Goal: Task Accomplishment & Management: Complete application form

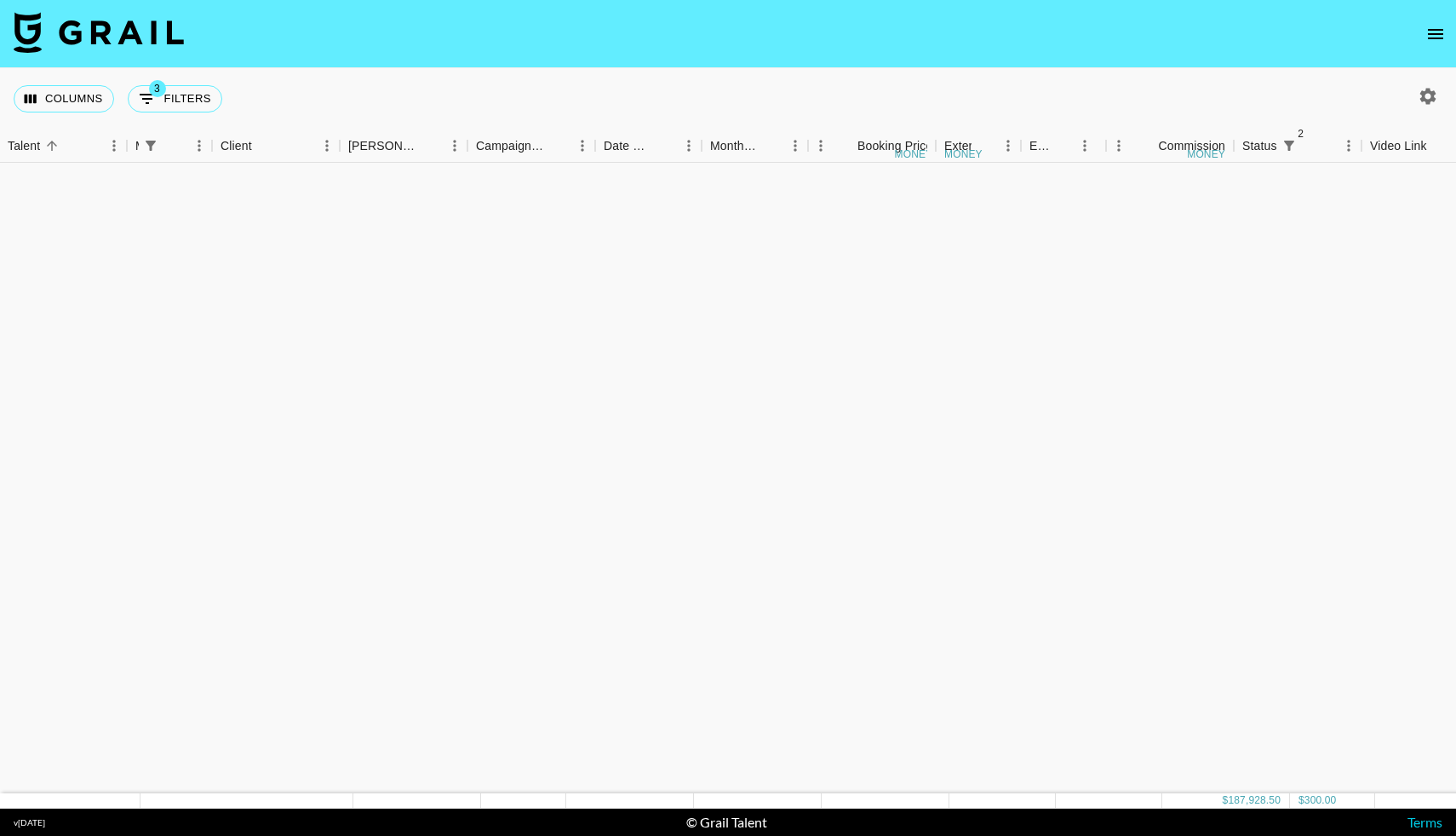
scroll to position [1939, 354]
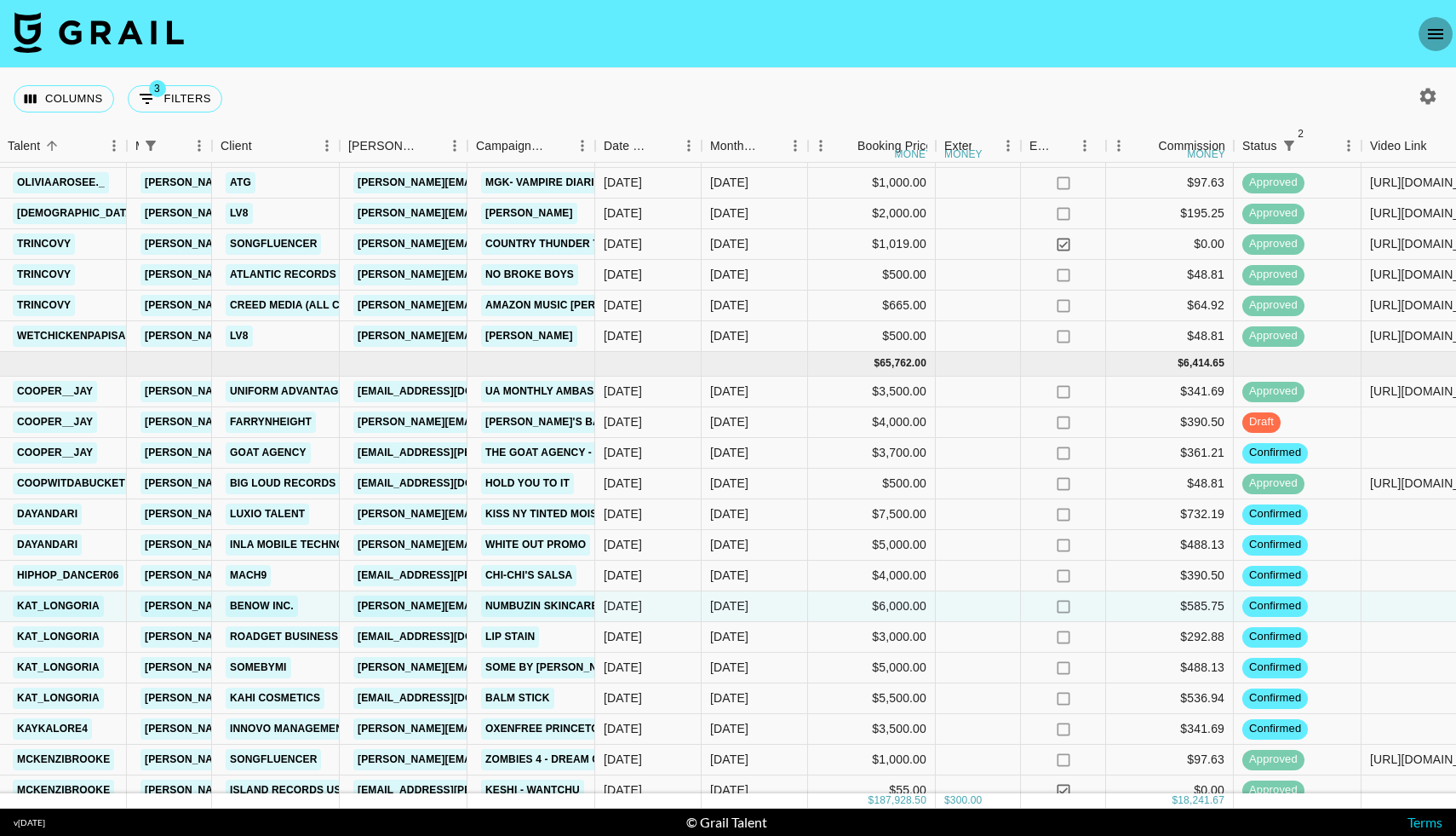
click at [1438, 37] on icon "open drawer" at bounding box center [1436, 33] width 16 height 10
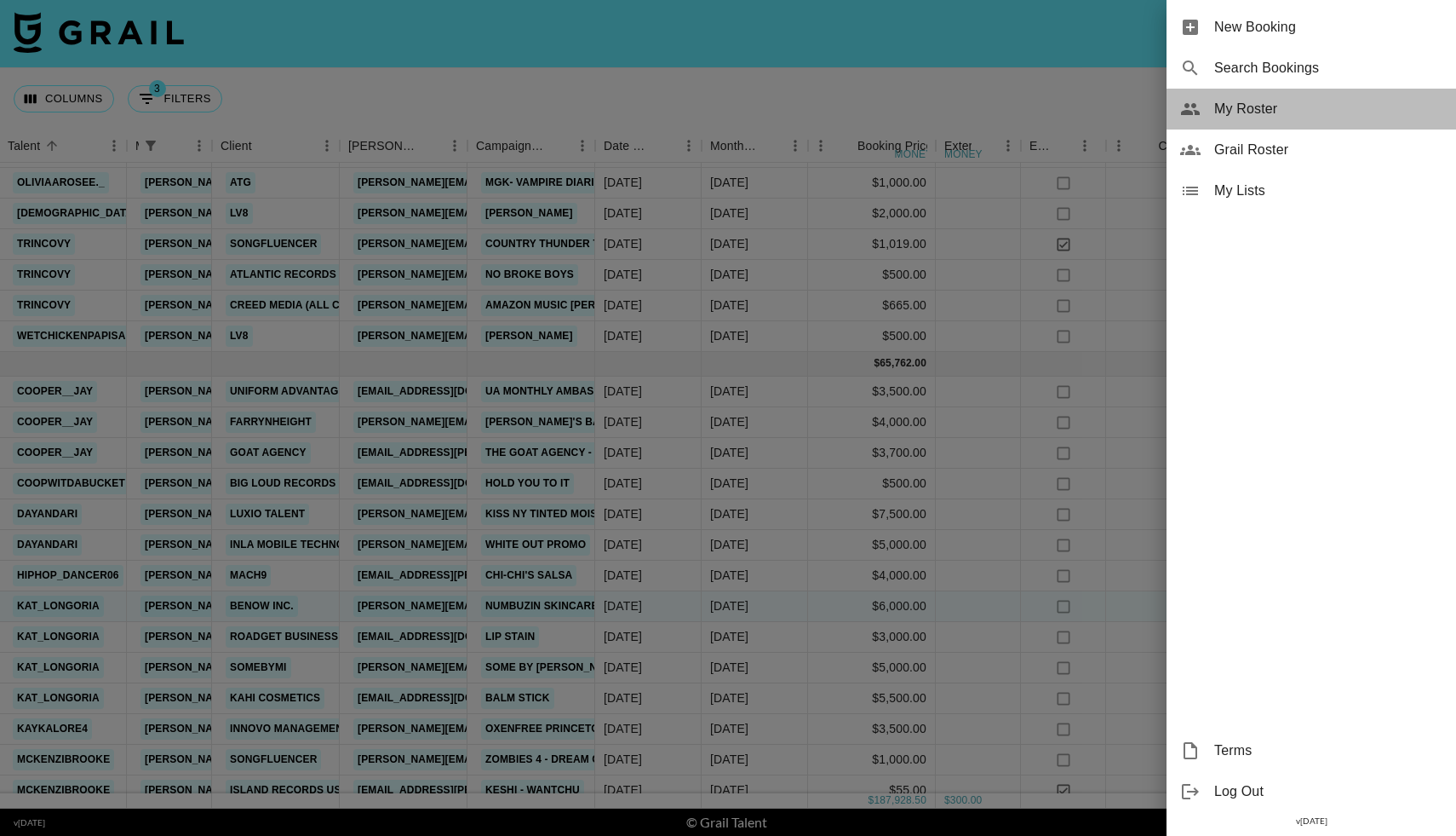
click at [1235, 112] on span "My Roster" at bounding box center [1328, 109] width 228 height 20
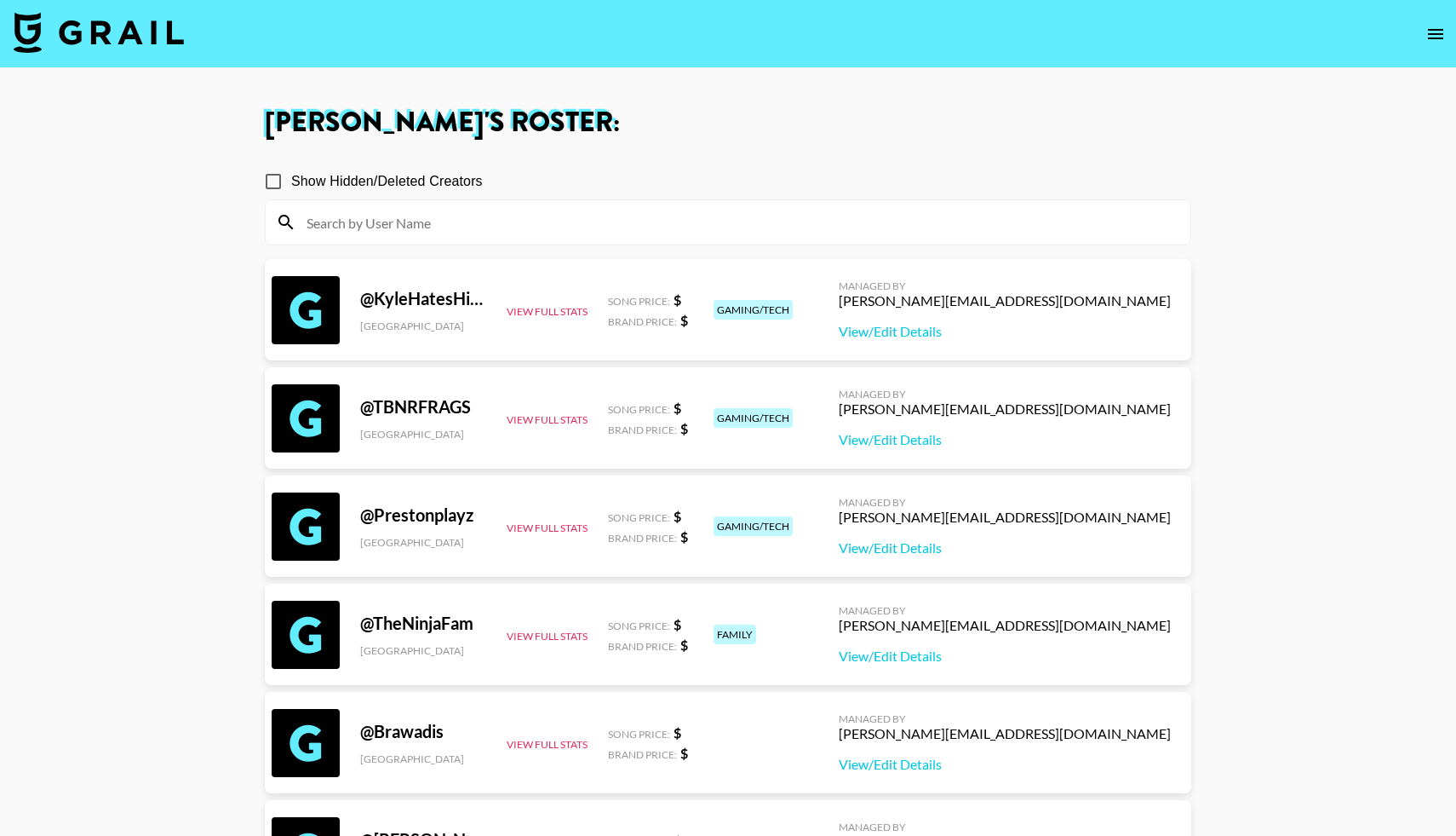
click at [1432, 33] on icon "open drawer" at bounding box center [1436, 33] width 16 height 10
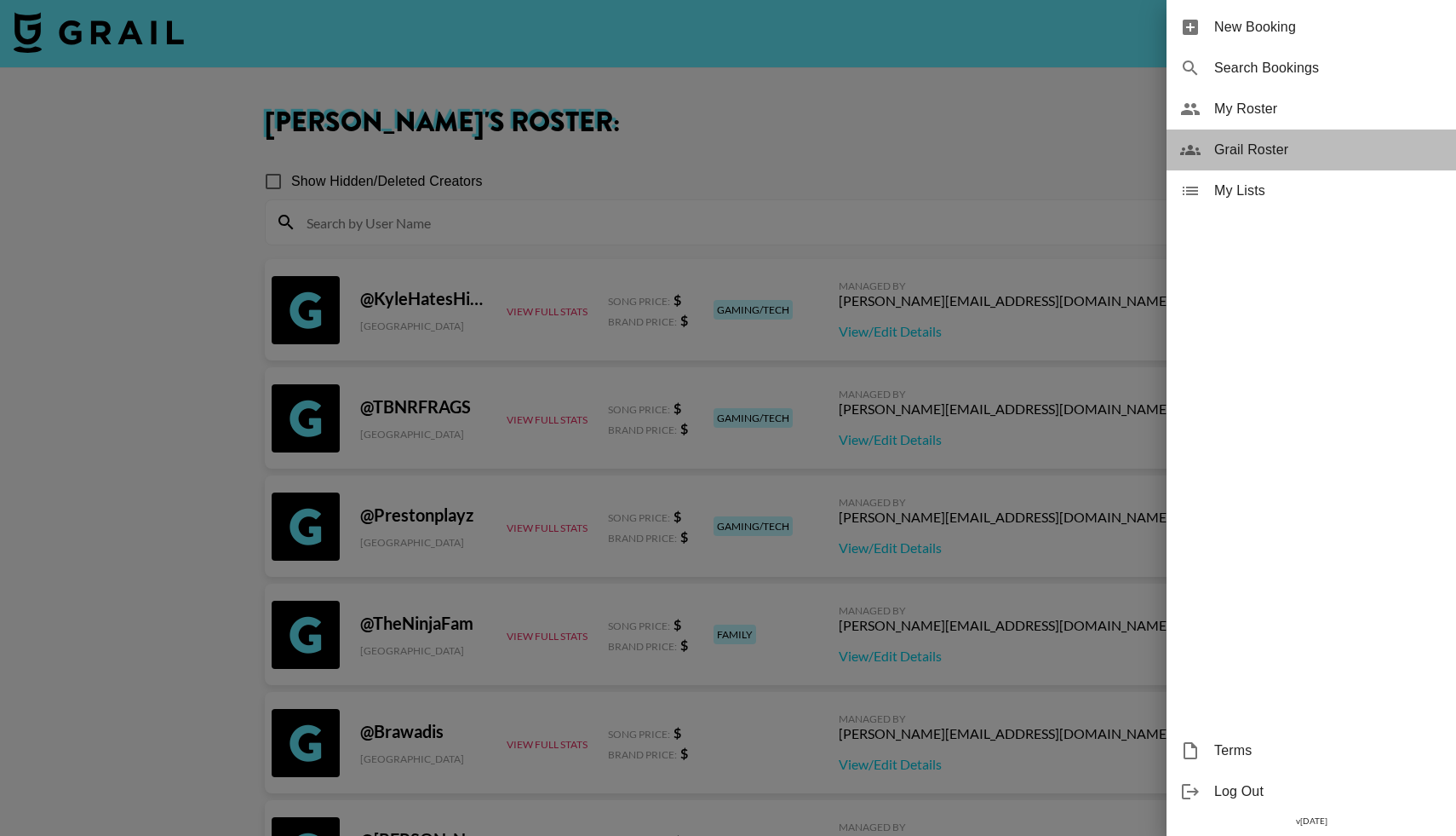
click at [1232, 149] on span "Grail Roster" at bounding box center [1328, 150] width 228 height 20
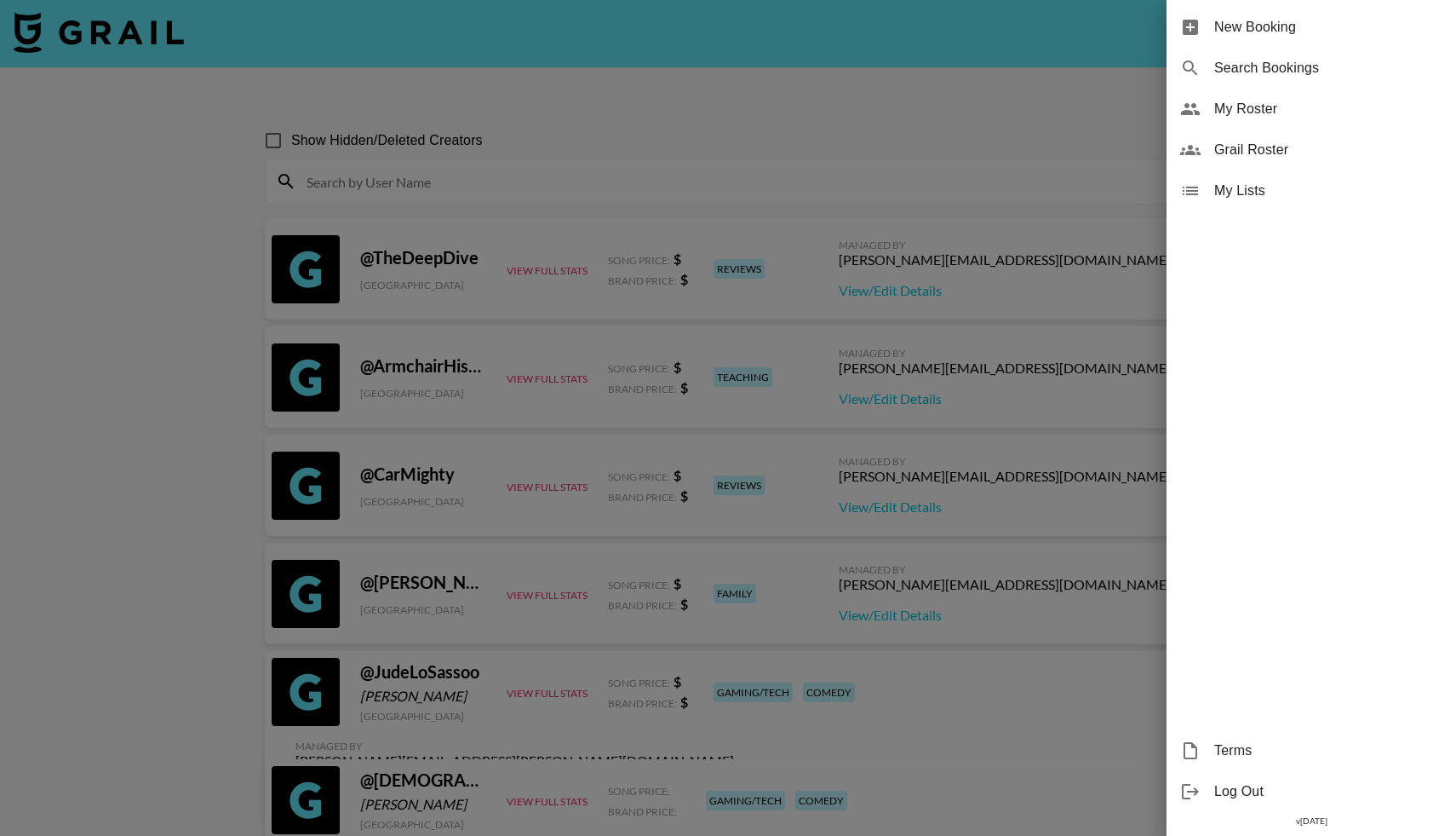
click at [345, 173] on div at bounding box center [728, 418] width 1456 height 836
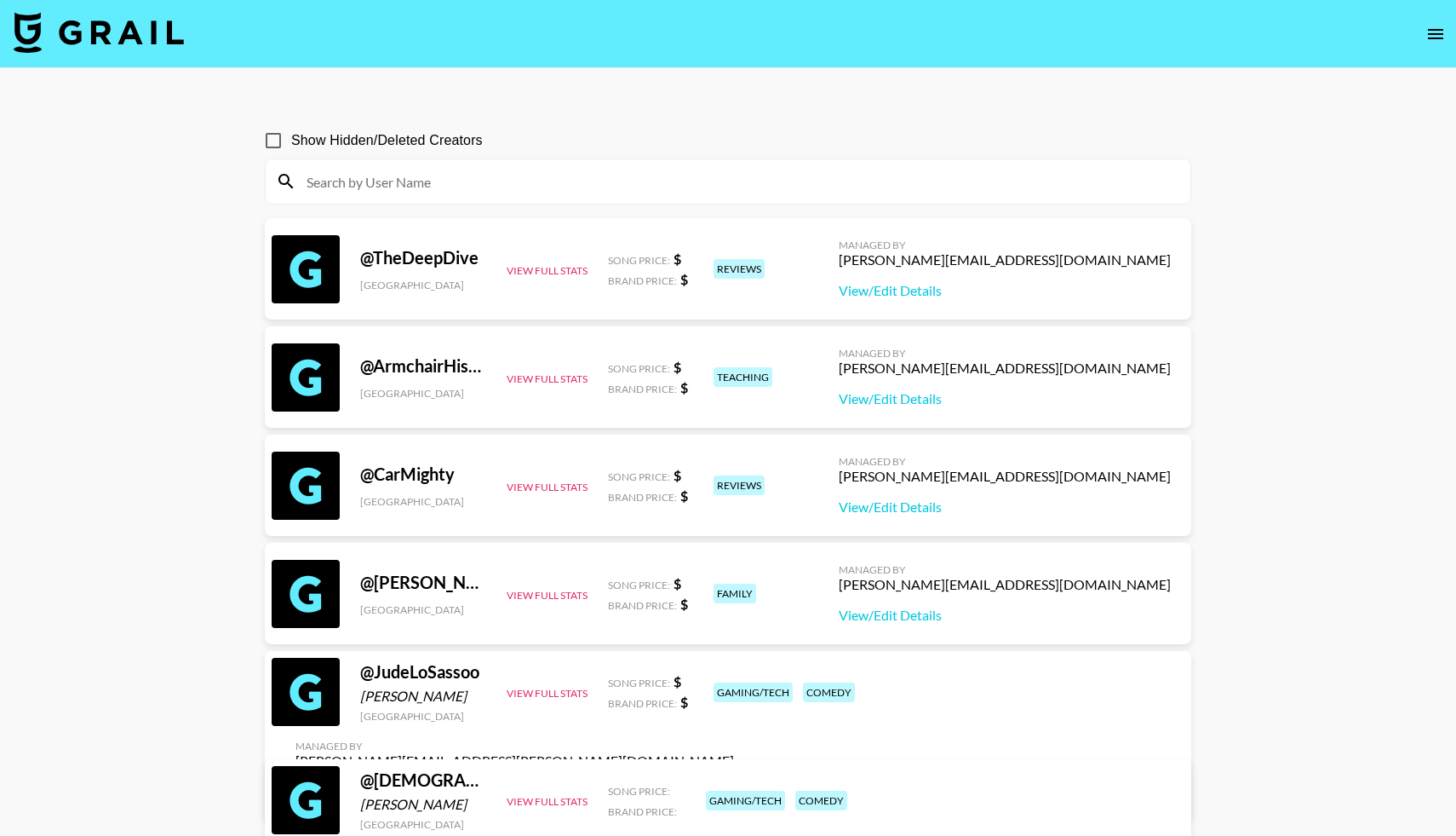
click at [343, 180] on input at bounding box center [737, 181] width 884 height 27
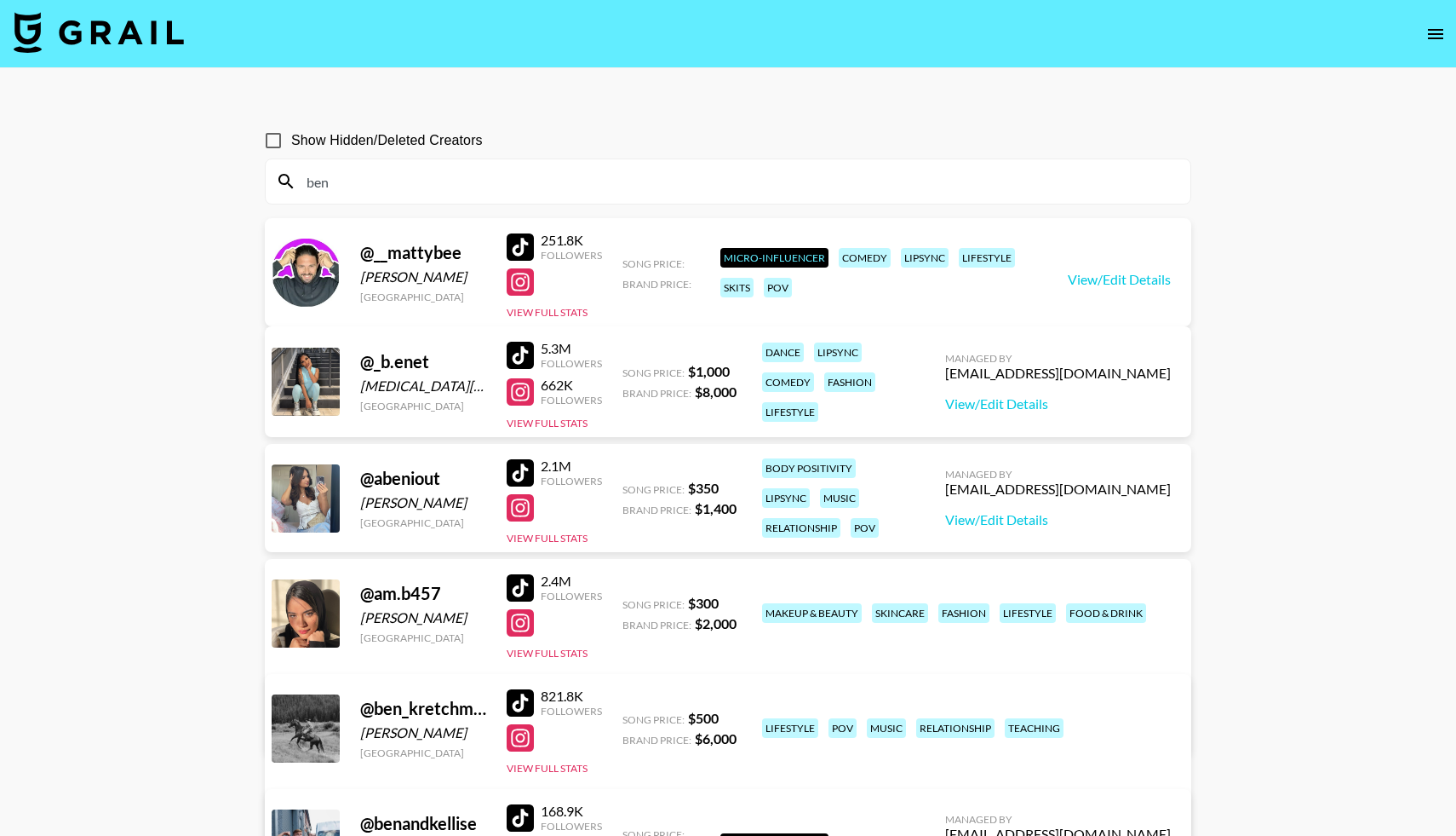
drag, startPoint x: 336, startPoint y: 181, endPoint x: 305, endPoint y: 177, distance: 31.3
click at [306, 180] on input "ben" at bounding box center [737, 181] width 884 height 27
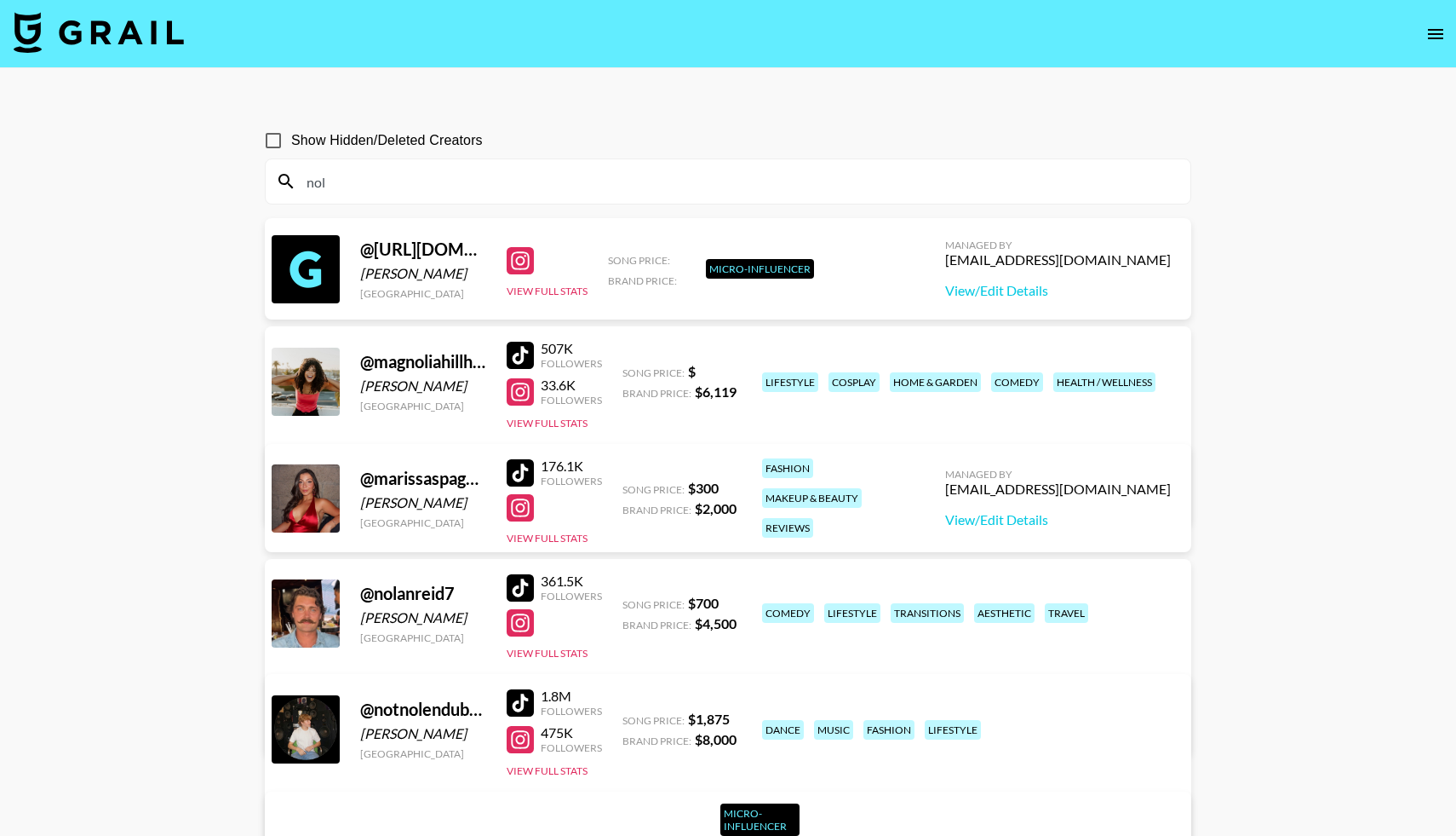
type input "nol"
click at [526, 584] on div at bounding box center [519, 587] width 27 height 27
drag, startPoint x: 332, startPoint y: 179, endPoint x: 286, endPoint y: 179, distance: 46.0
click at [286, 179] on div "nol" at bounding box center [727, 182] width 925 height 45
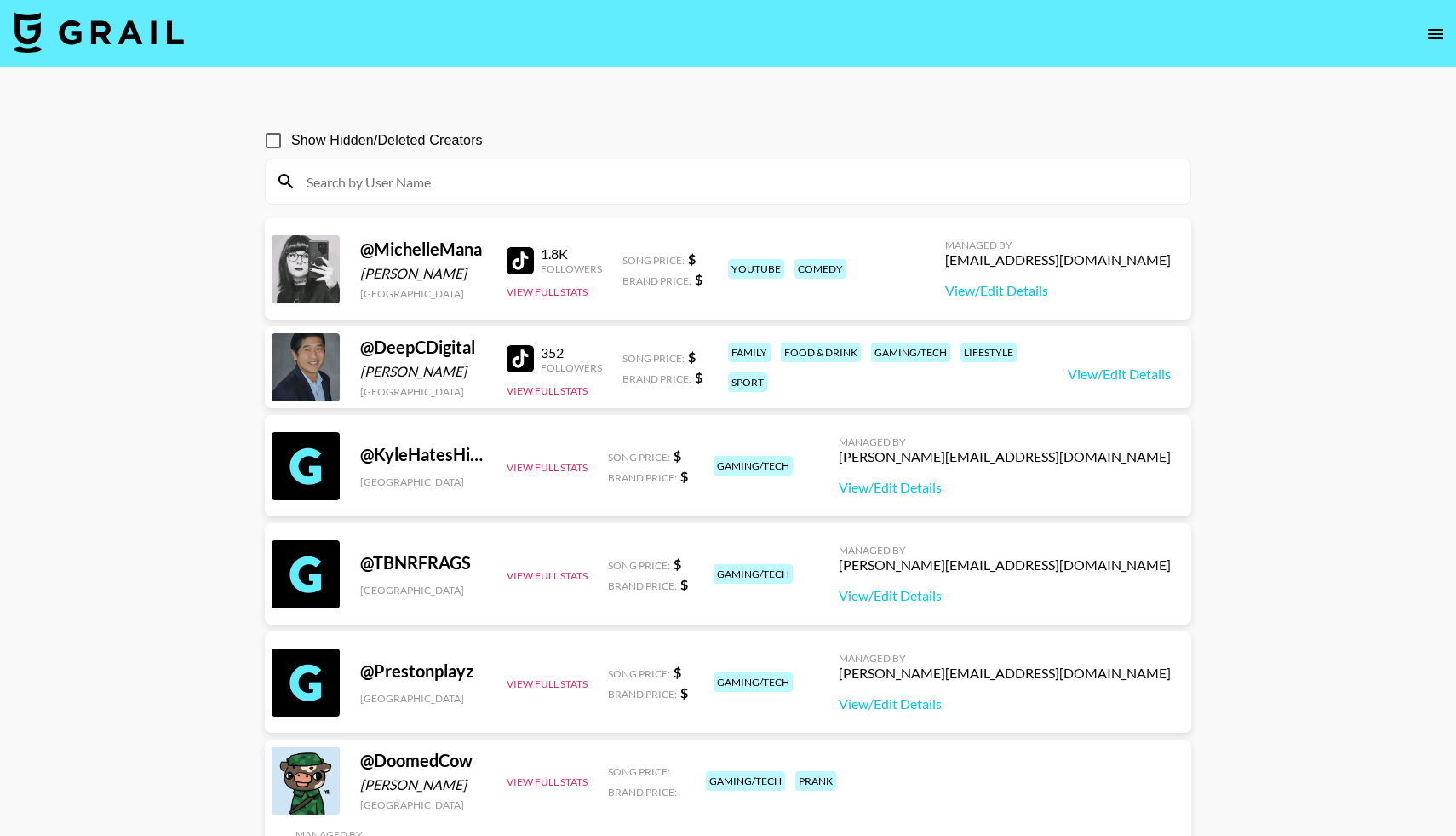
click at [1435, 35] on icon "open drawer" at bounding box center [1436, 34] width 20 height 20
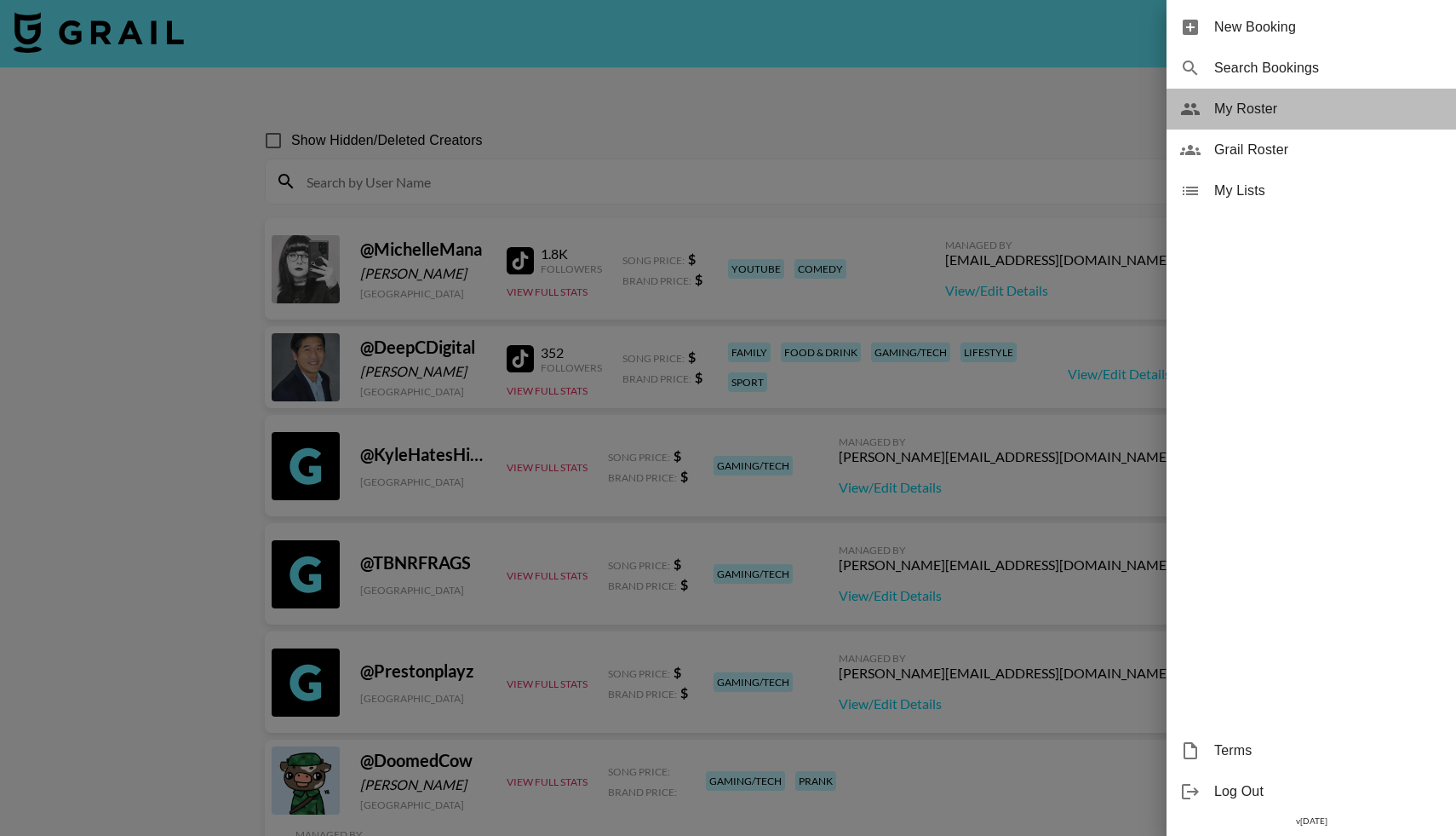
click at [1218, 110] on span "My Roster" at bounding box center [1328, 109] width 228 height 20
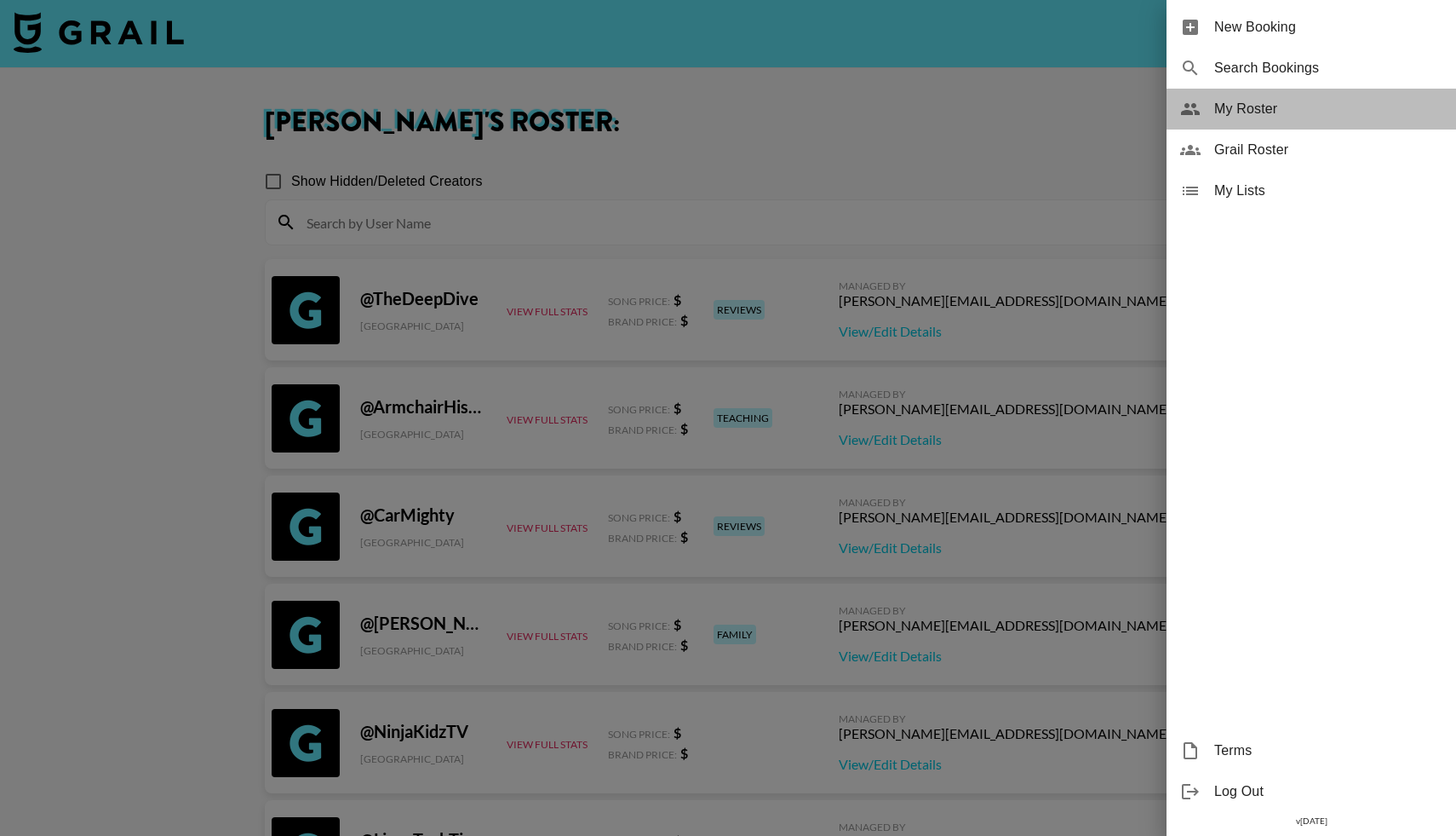
click at [1218, 104] on span "My Roster" at bounding box center [1328, 109] width 228 height 20
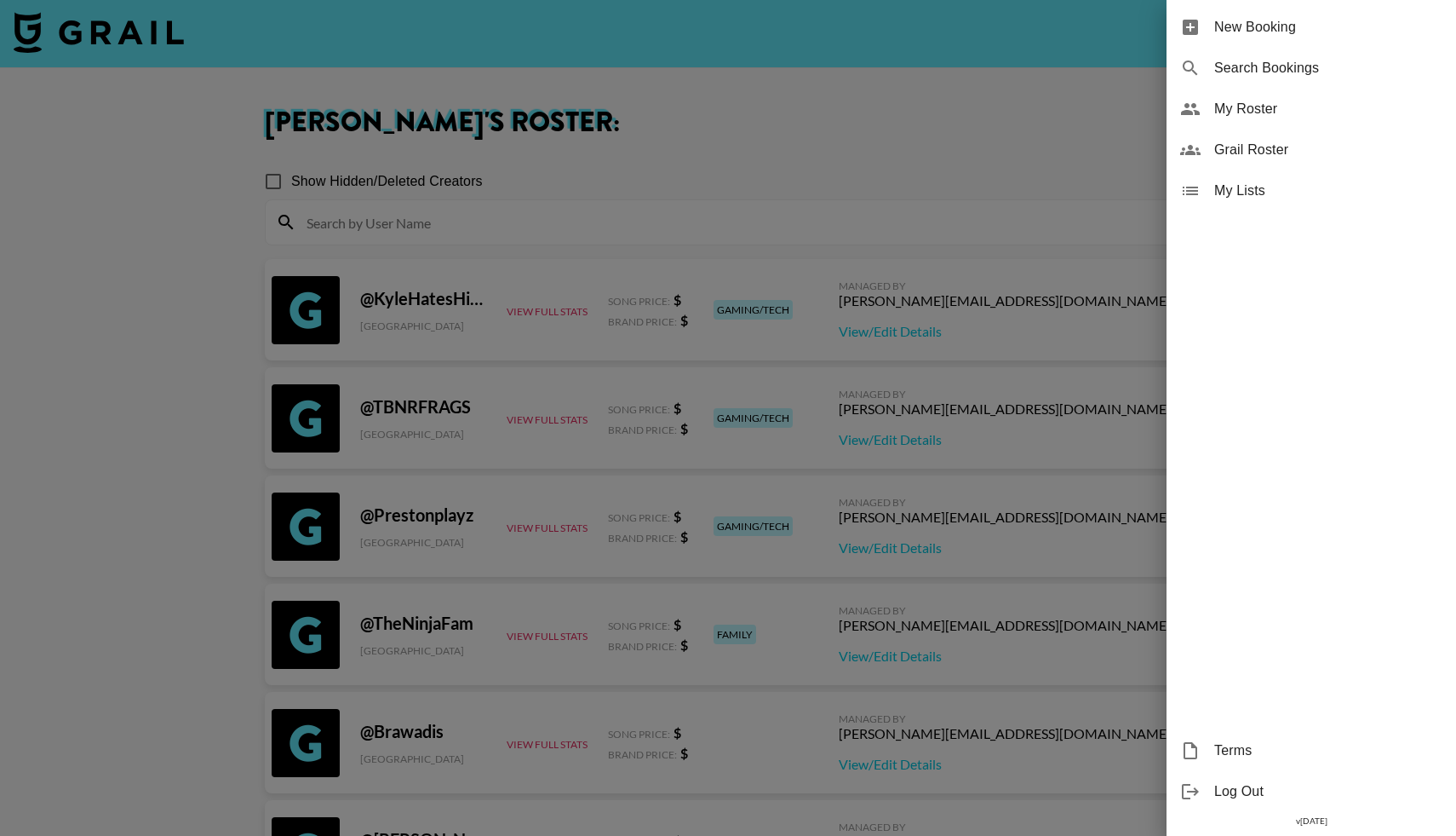
click at [749, 179] on div at bounding box center [728, 418] width 1456 height 836
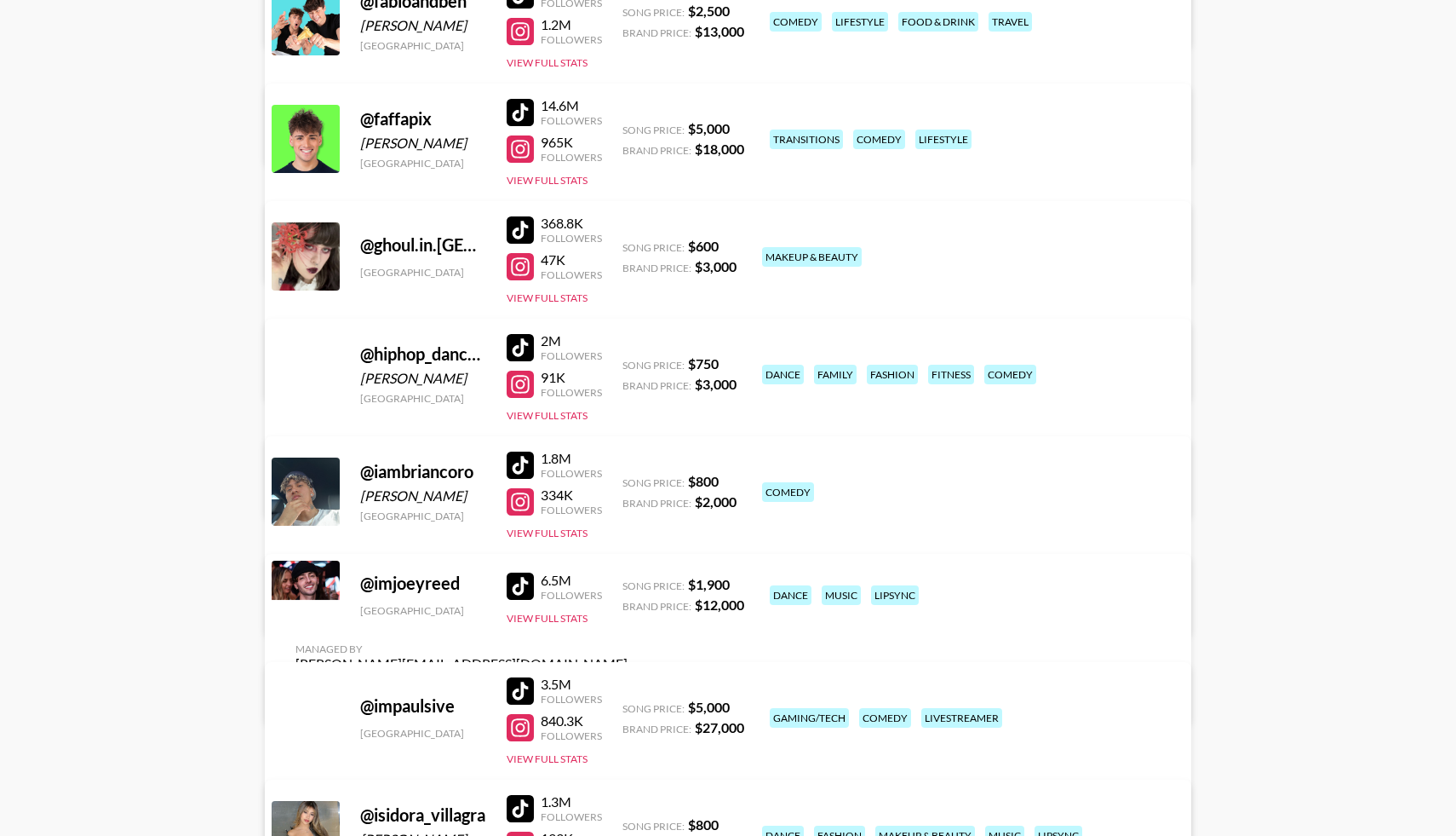
scroll to position [4559, 0]
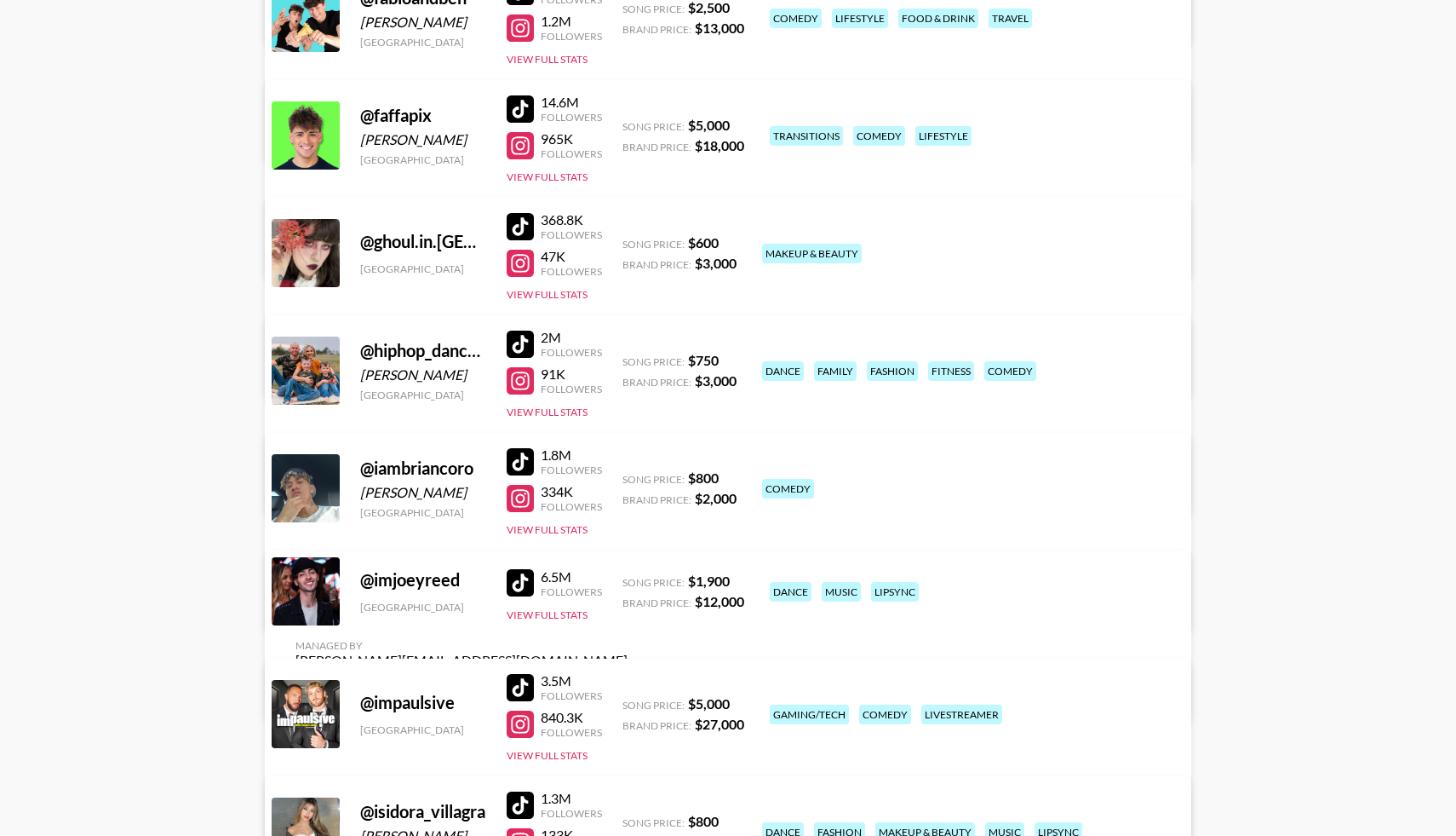
click at [522, 339] on div at bounding box center [519, 343] width 27 height 27
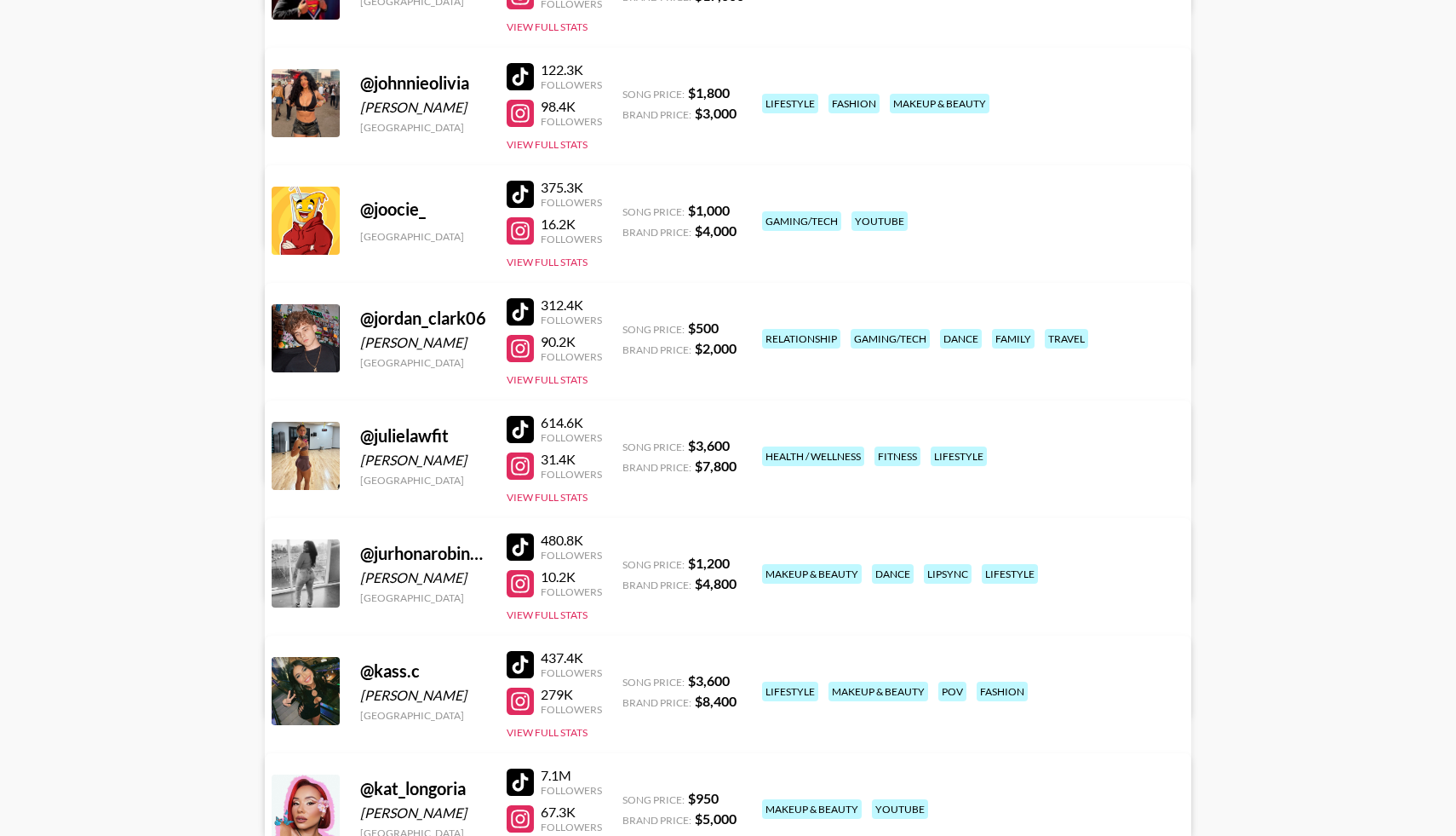
scroll to position [5992, 0]
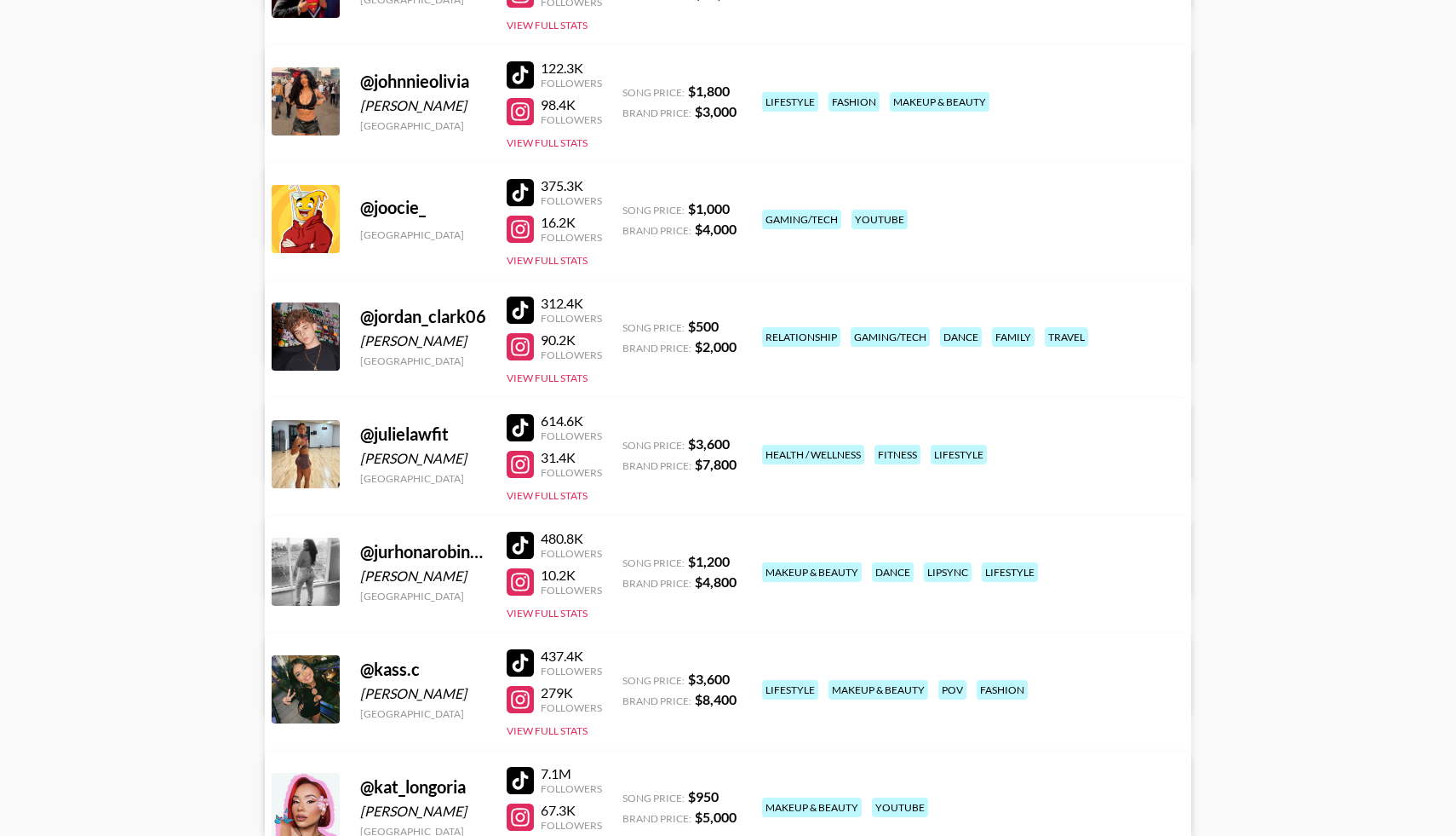
click at [517, 314] on div at bounding box center [519, 309] width 27 height 27
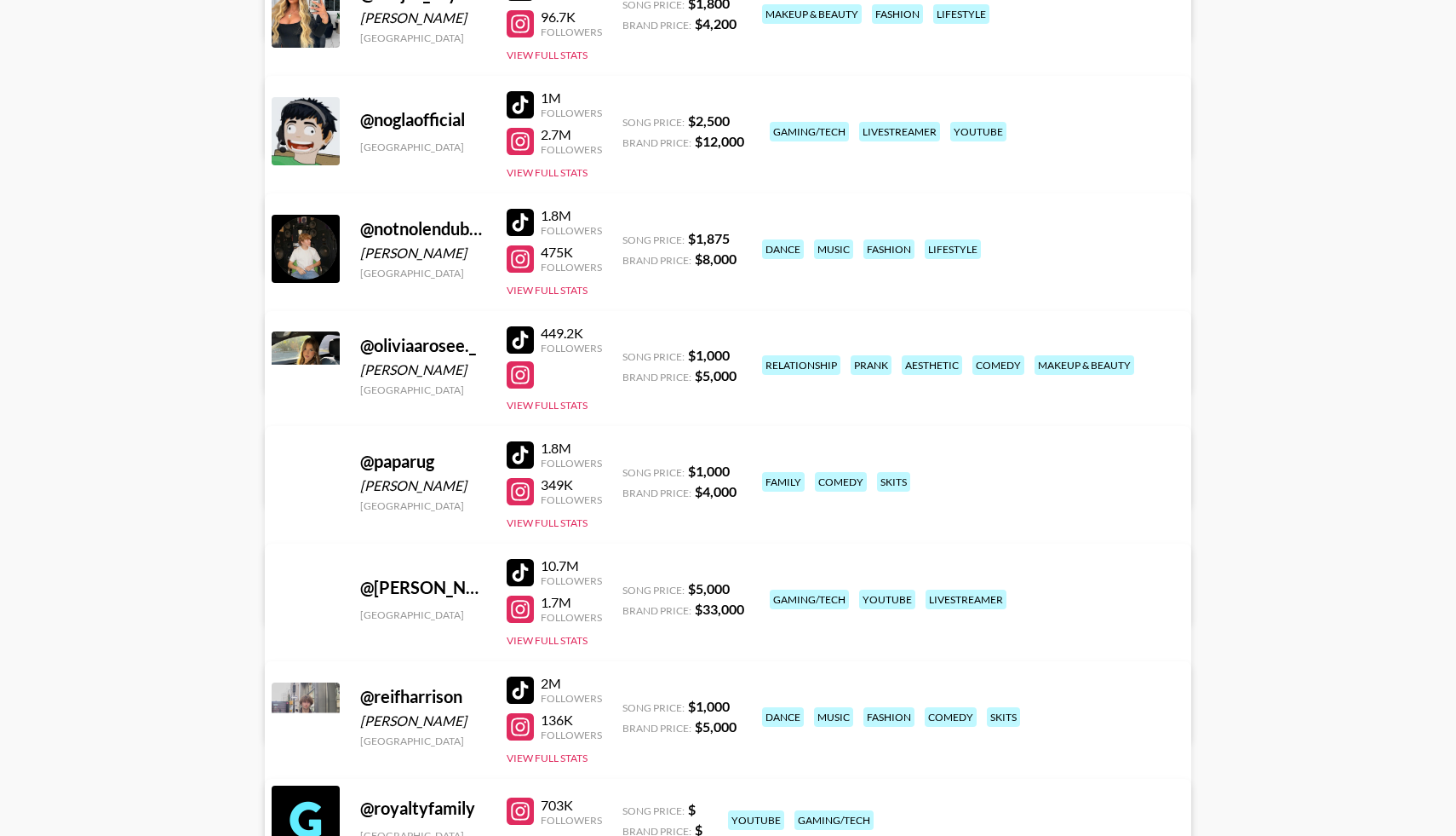
scroll to position [8298, 0]
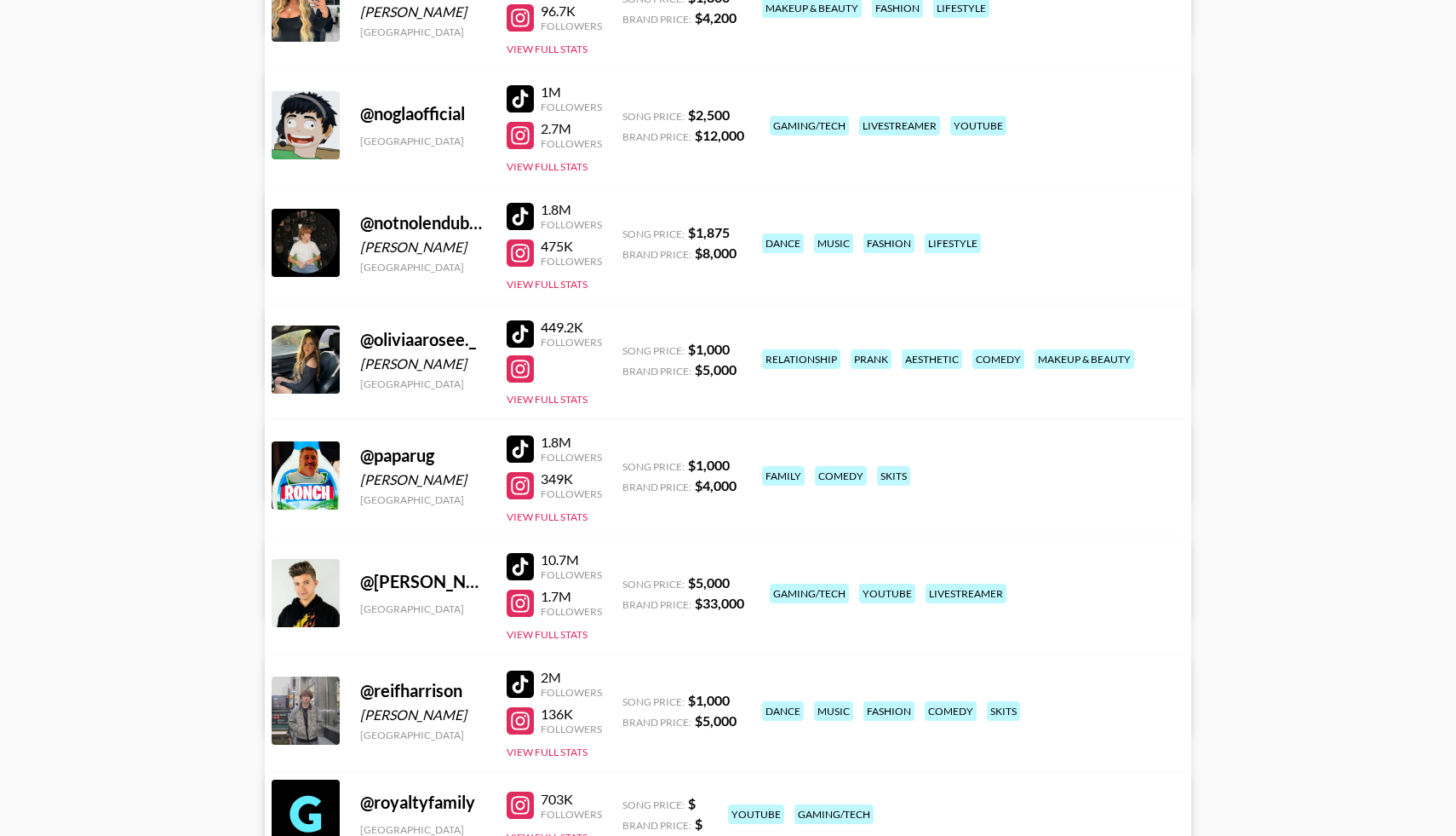
click at [526, 329] on div at bounding box center [519, 333] width 27 height 27
click at [516, 340] on div at bounding box center [519, 333] width 27 height 27
click at [515, 375] on div at bounding box center [519, 368] width 27 height 27
click at [518, 334] on div at bounding box center [519, 333] width 27 height 27
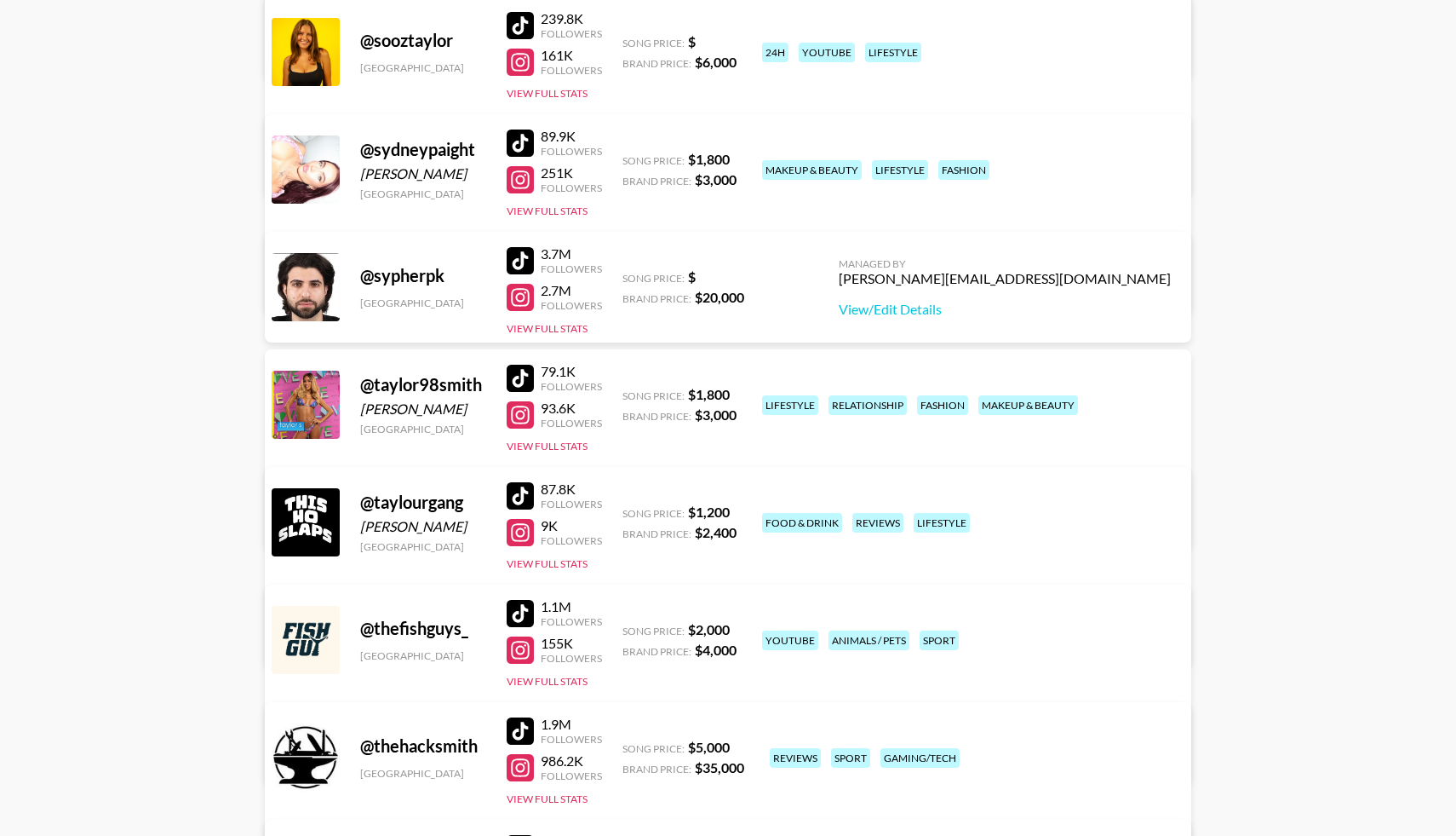
scroll to position [9658, 0]
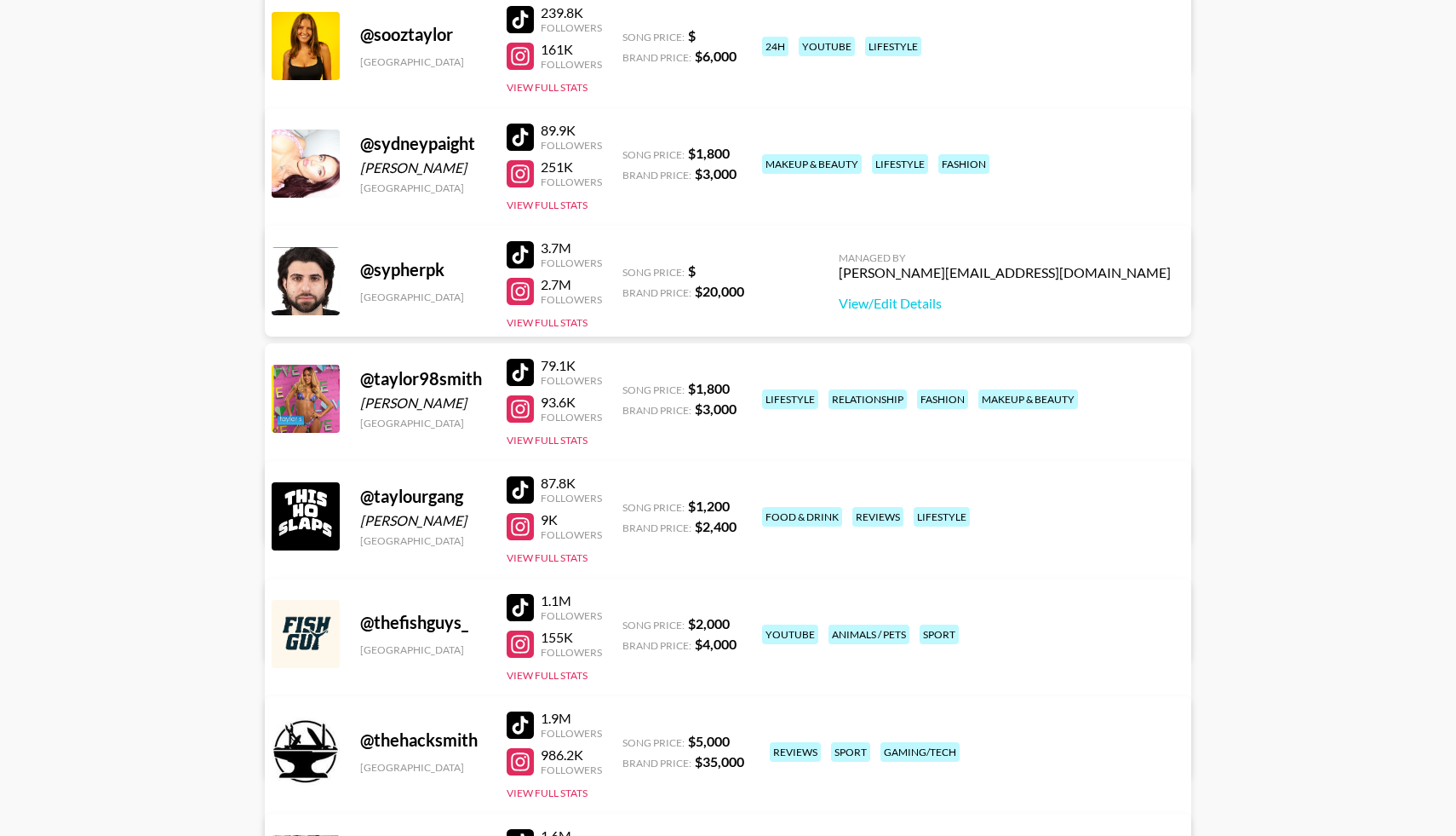
click at [519, 600] on div at bounding box center [519, 607] width 27 height 27
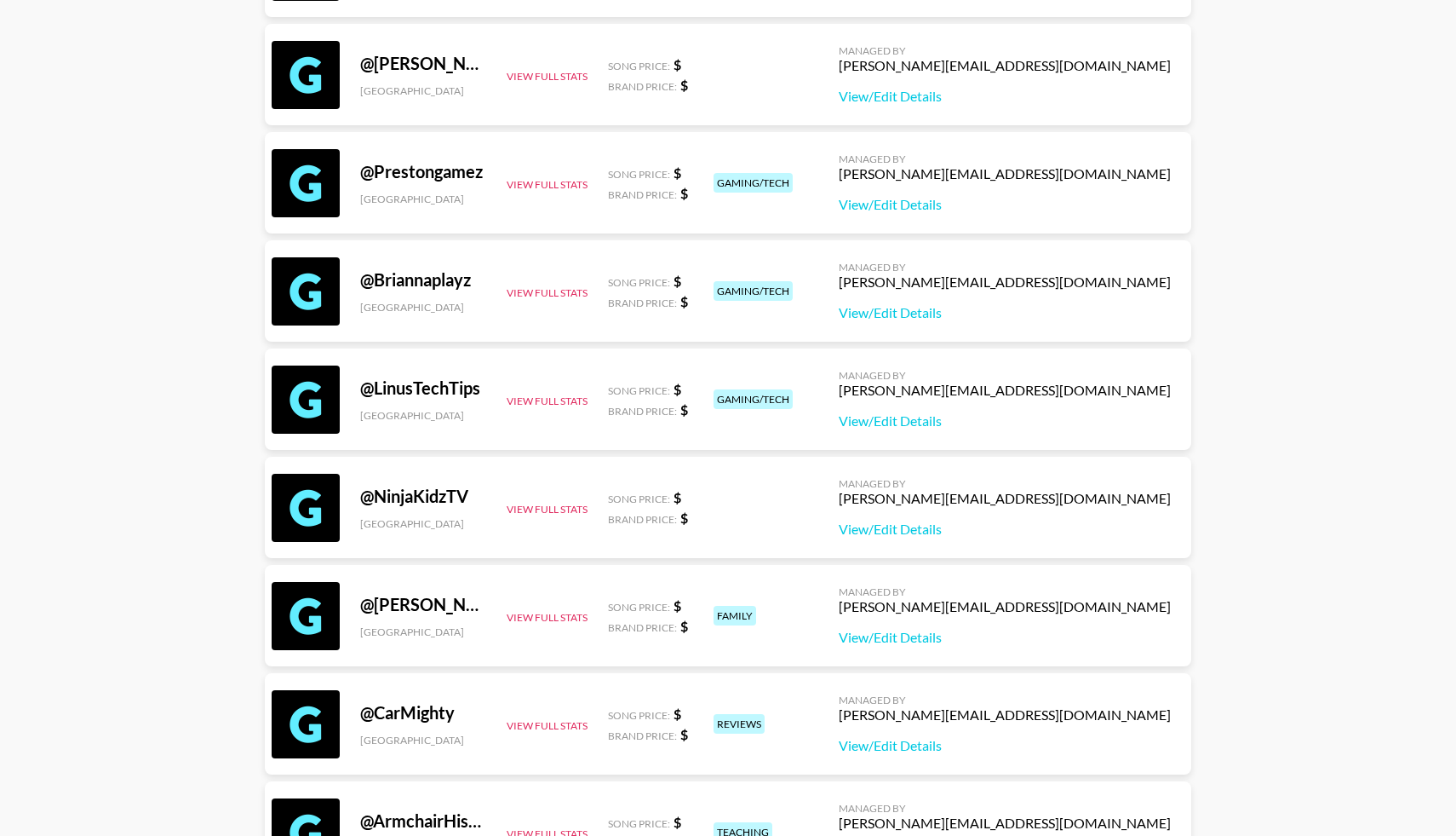
scroll to position [0, 0]
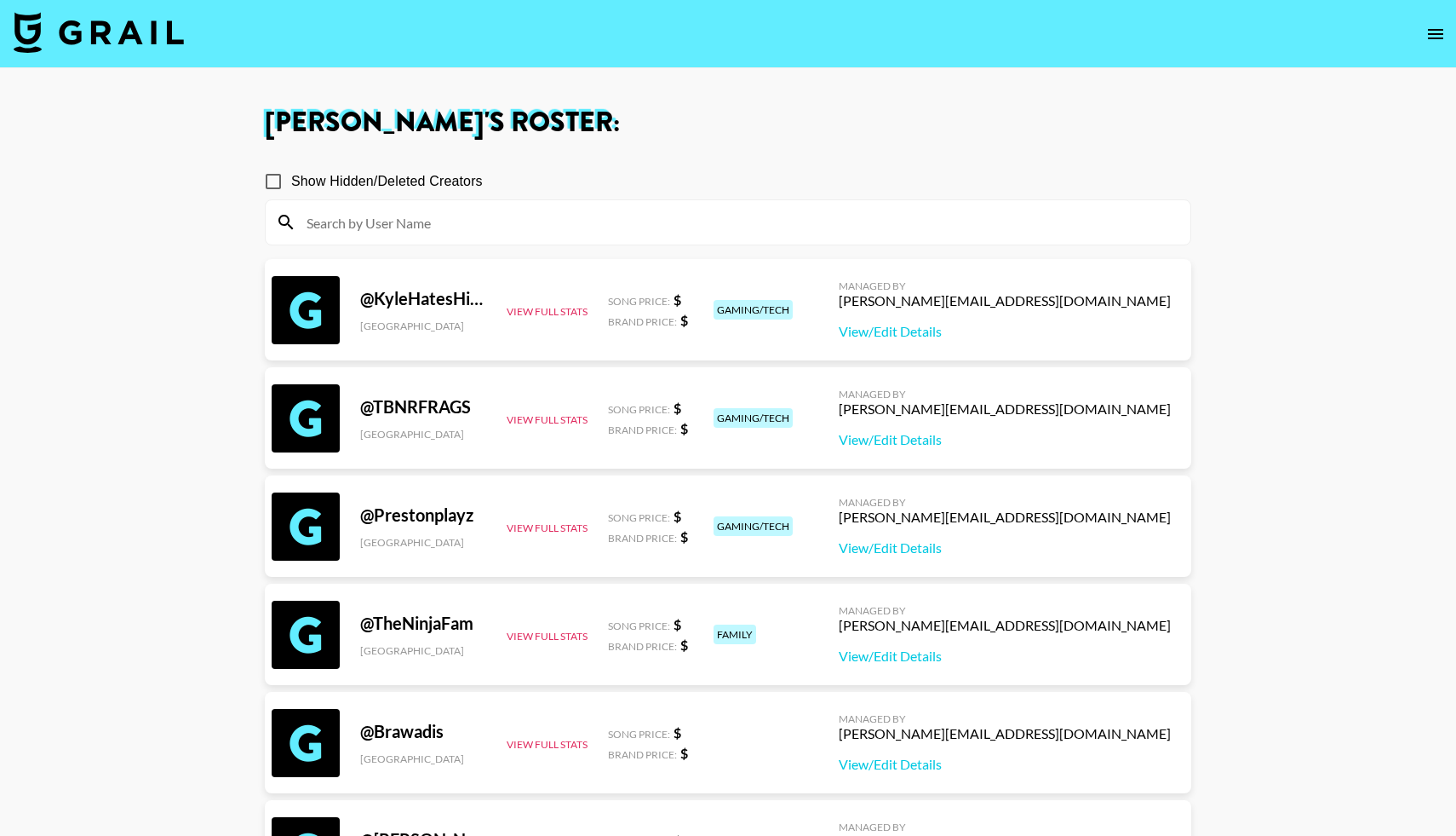
click at [72, 32] on img at bounding box center [99, 32] width 171 height 41
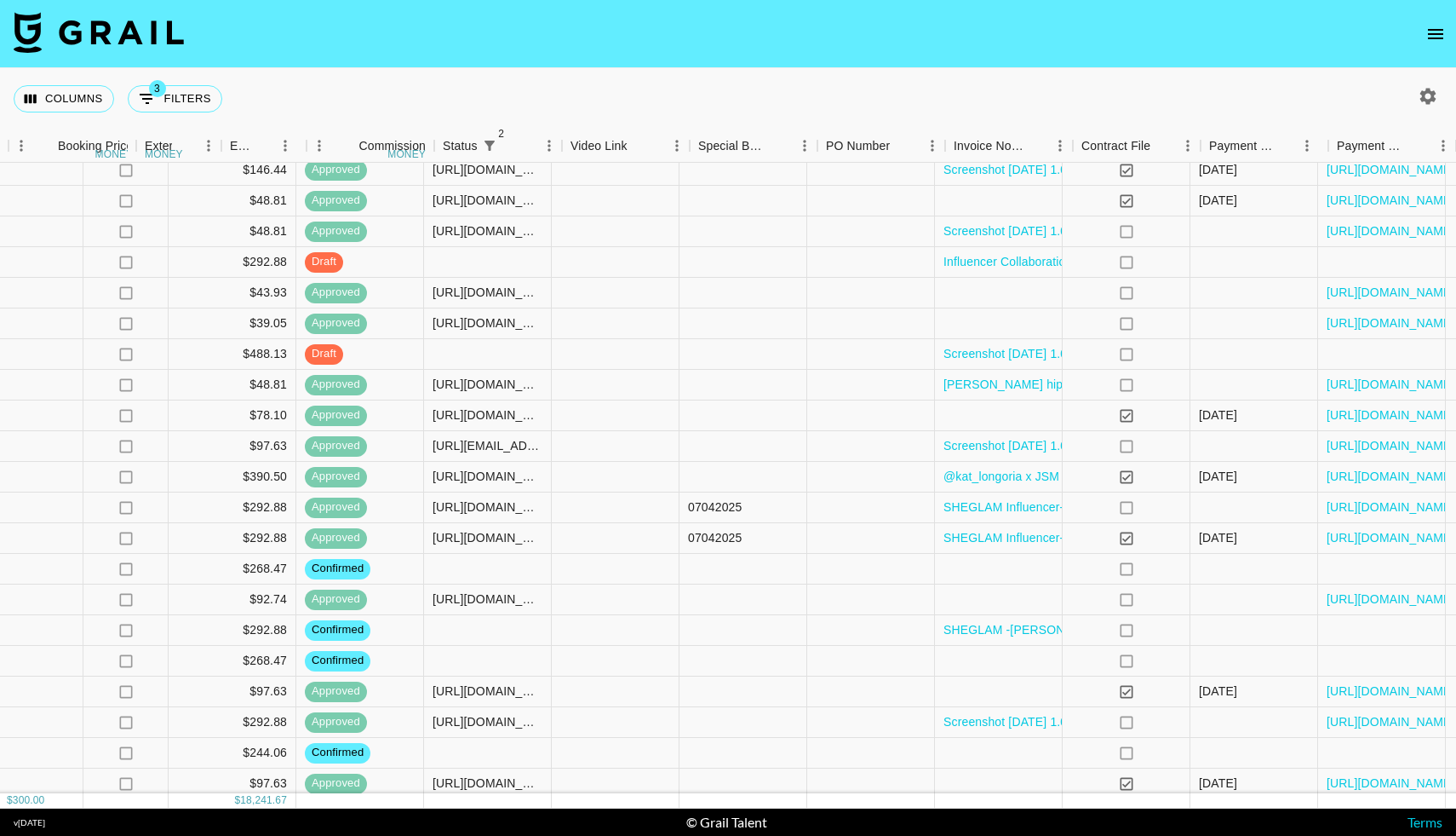
scroll to position [1339, 1349]
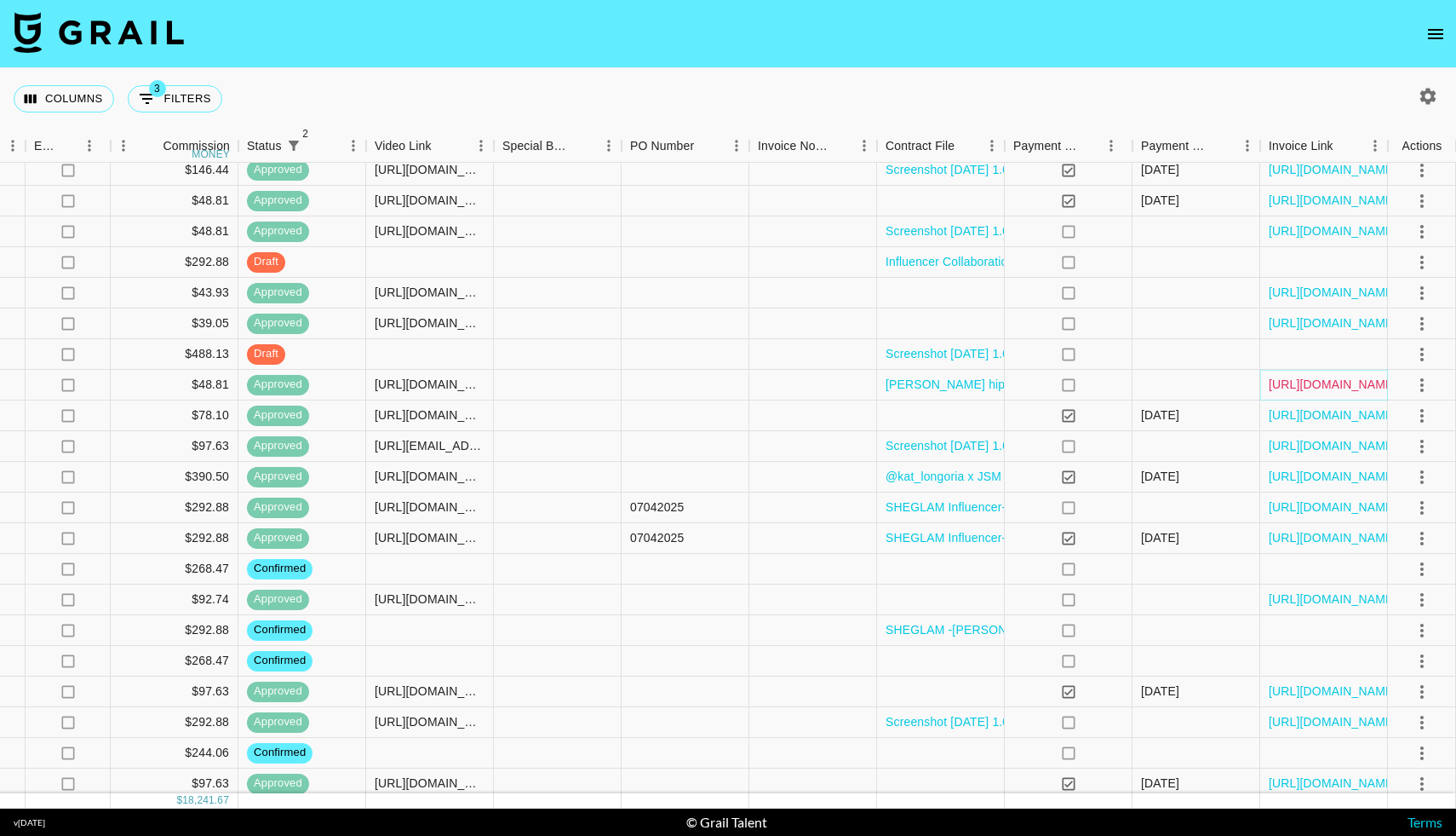
click at [1313, 380] on link "[URL][DOMAIN_NAME]" at bounding box center [1333, 384] width 129 height 17
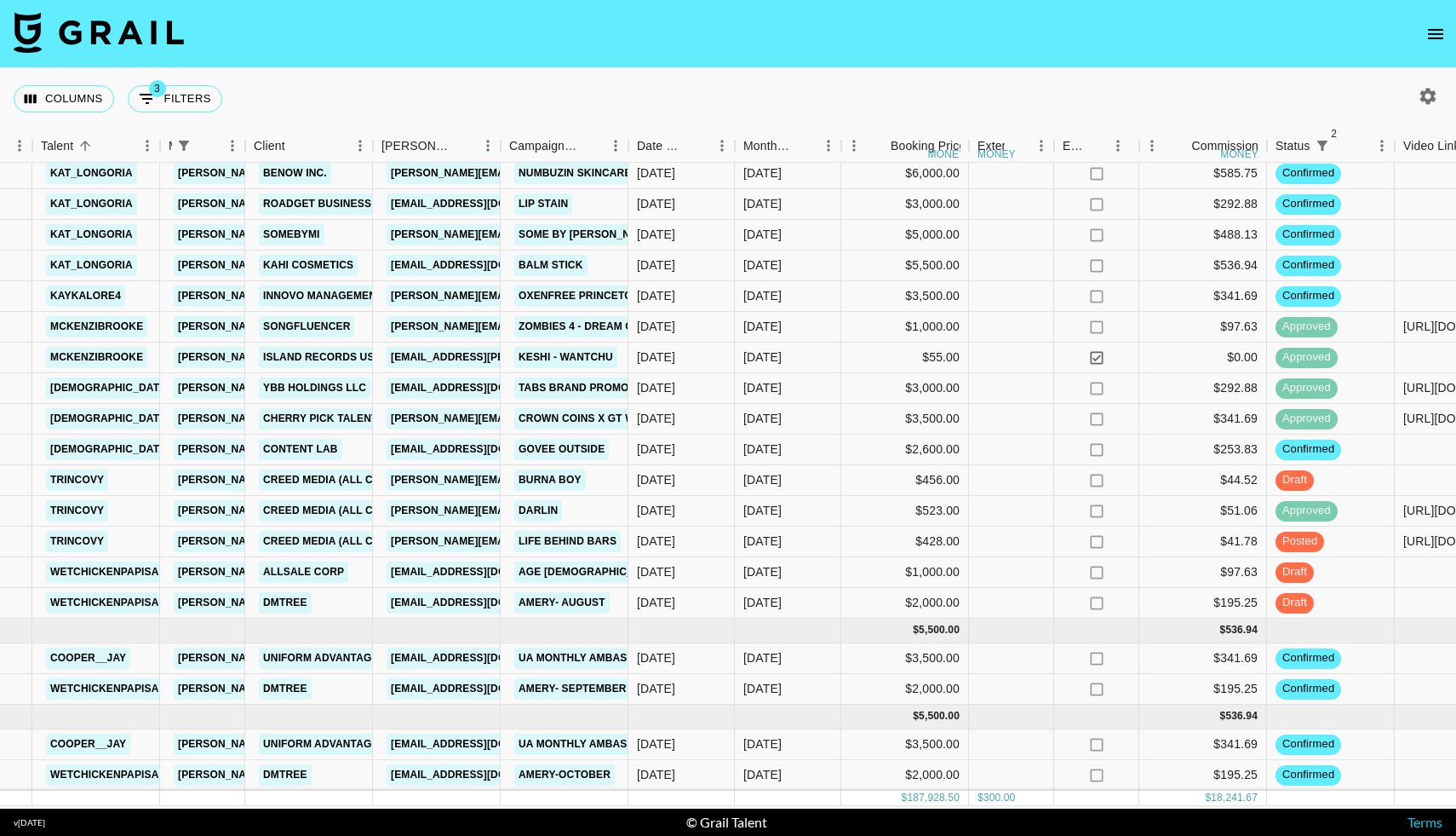
scroll to position [2369, 321]
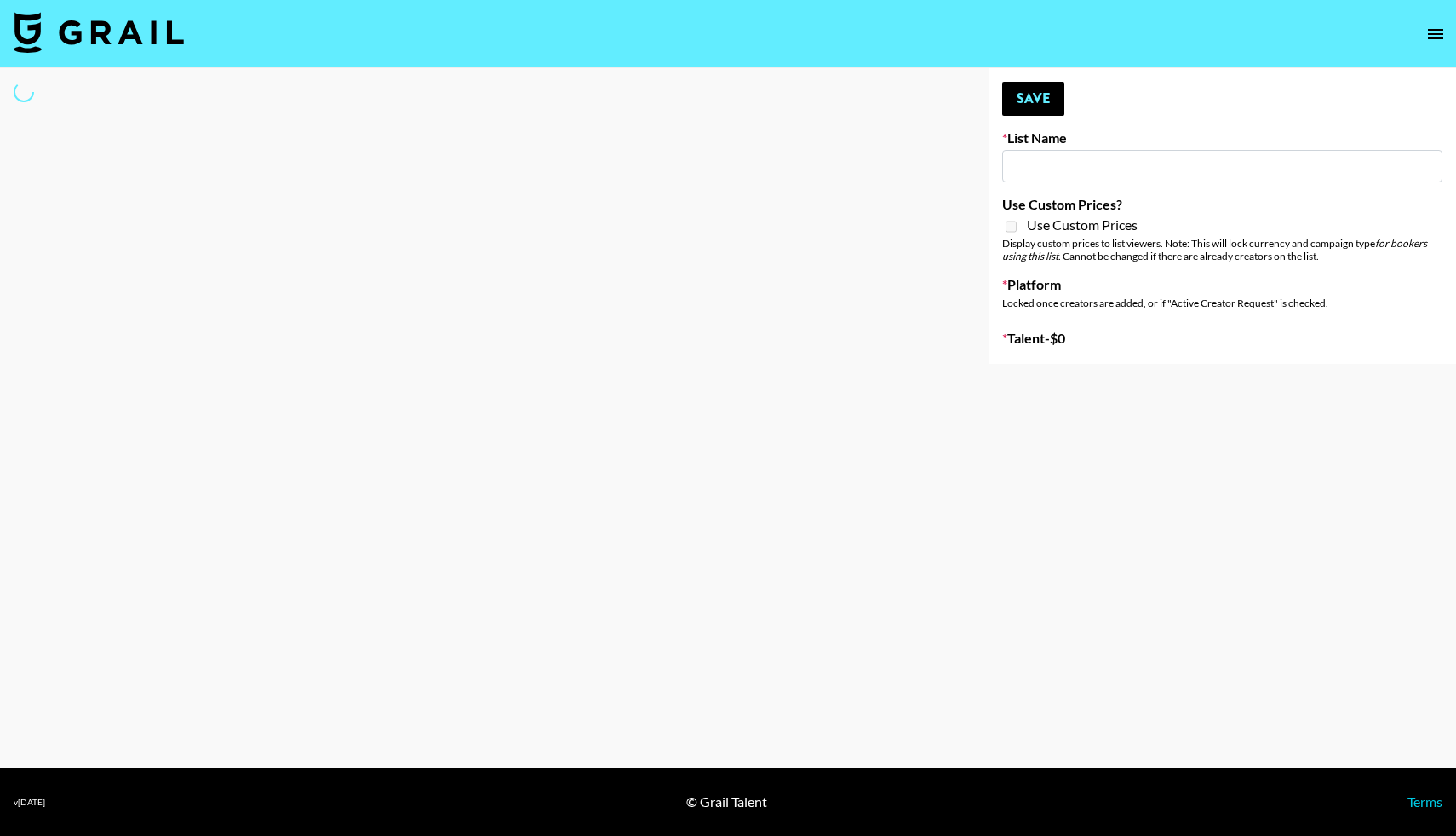
type input "Deebaby Song Promo"
select select "Song"
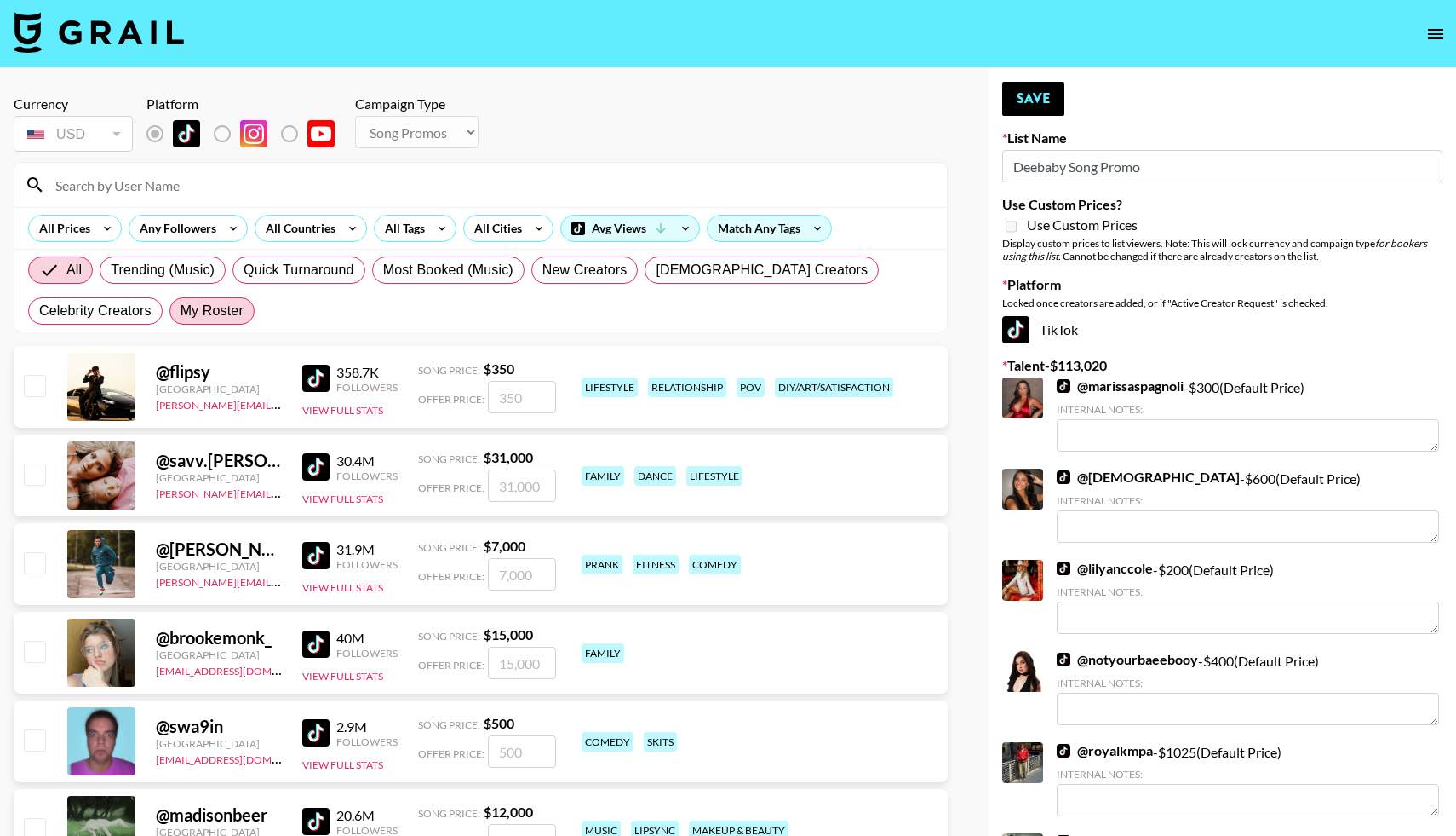
click at [181, 308] on span "My Roster" at bounding box center [212, 311] width 63 height 20
click at [181, 311] on input "My Roster" at bounding box center [181, 311] width 0 height 0
radio input "true"
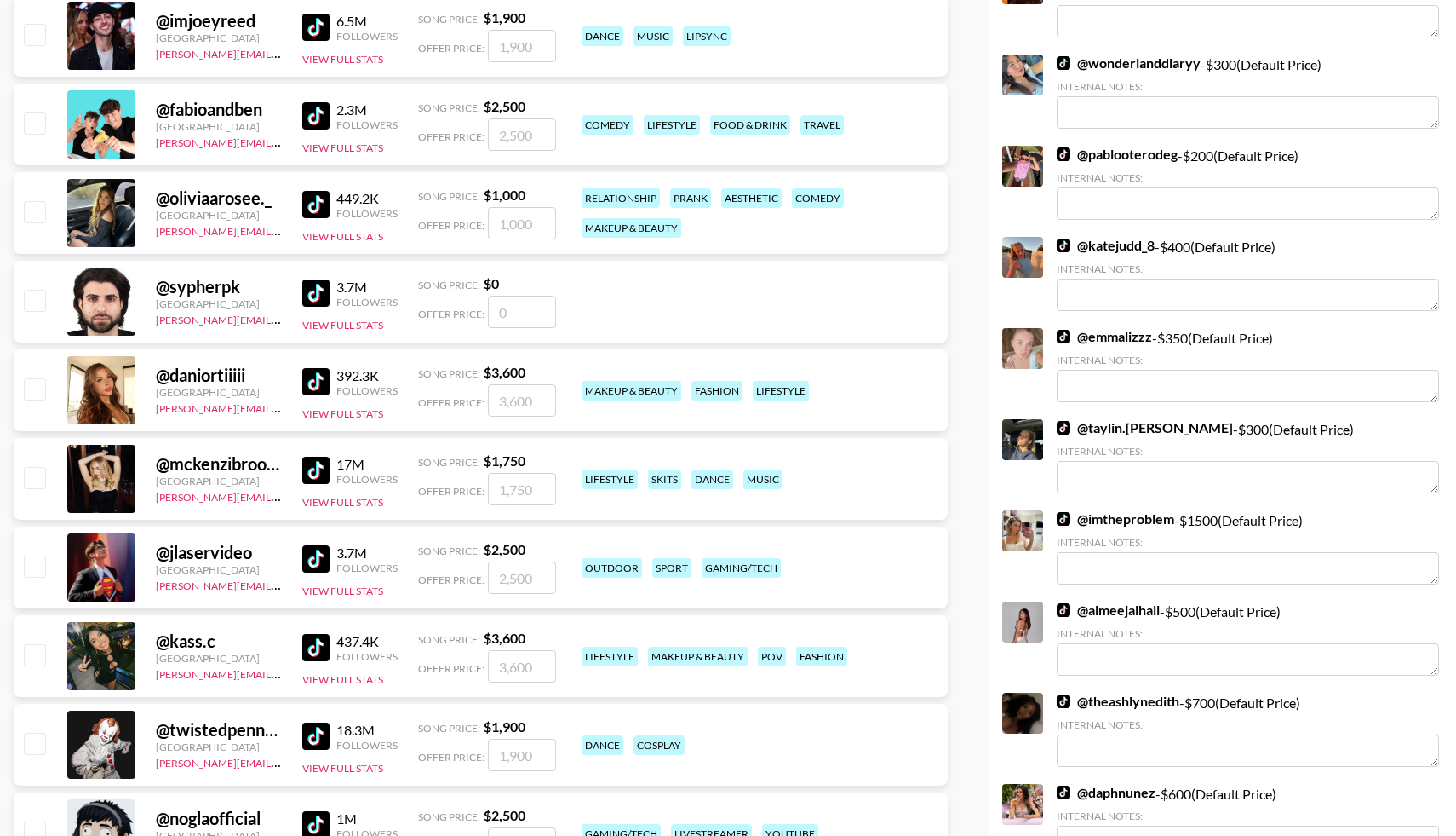
scroll to position [1331, 0]
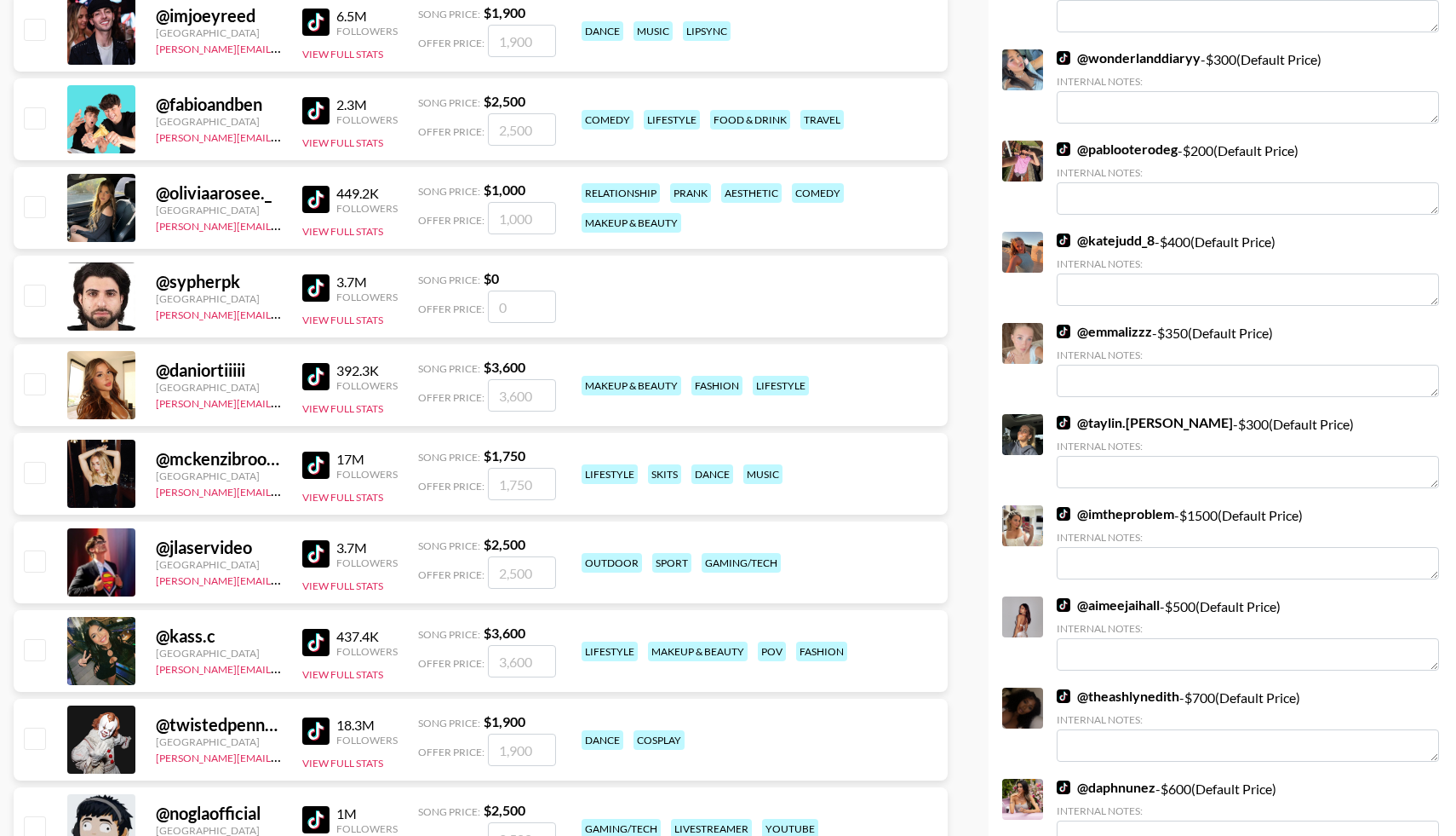
click at [40, 474] on input "checkbox" at bounding box center [34, 472] width 20 height 20
checkbox input "true"
type input "1750"
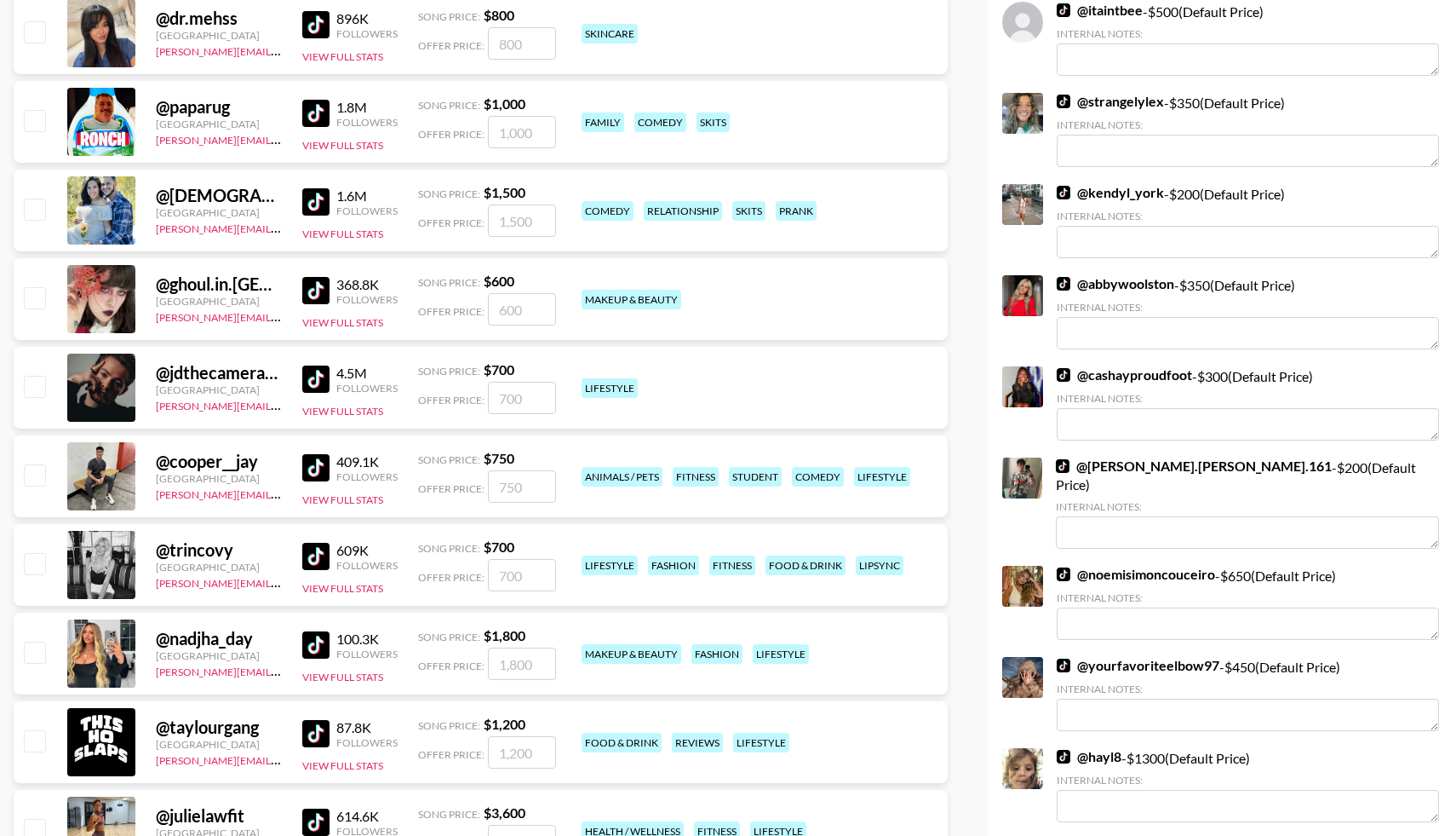
scroll to position [2768, 0]
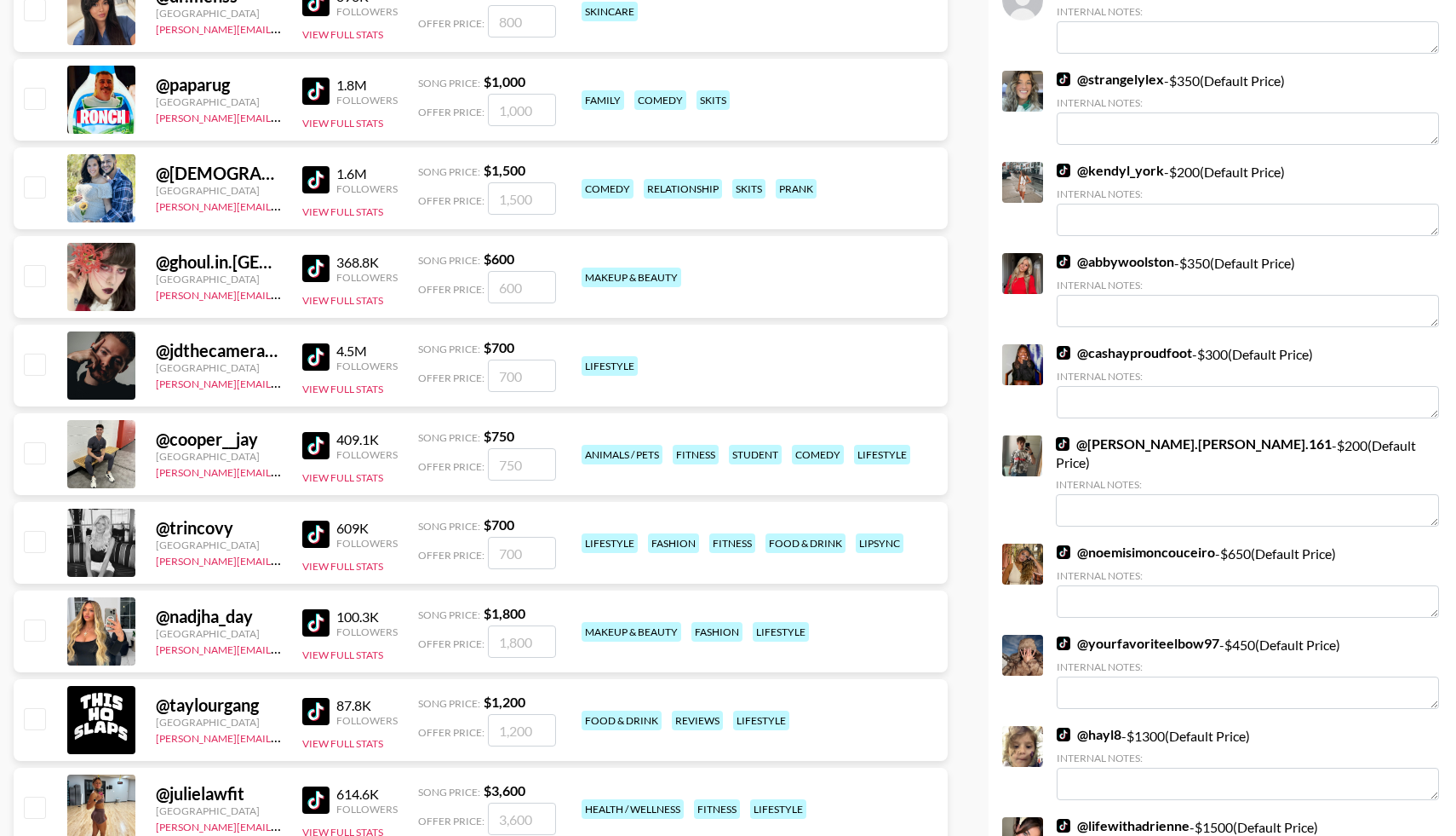
click at [35, 547] on input "checkbox" at bounding box center [34, 541] width 20 height 20
checkbox input "true"
type input "700"
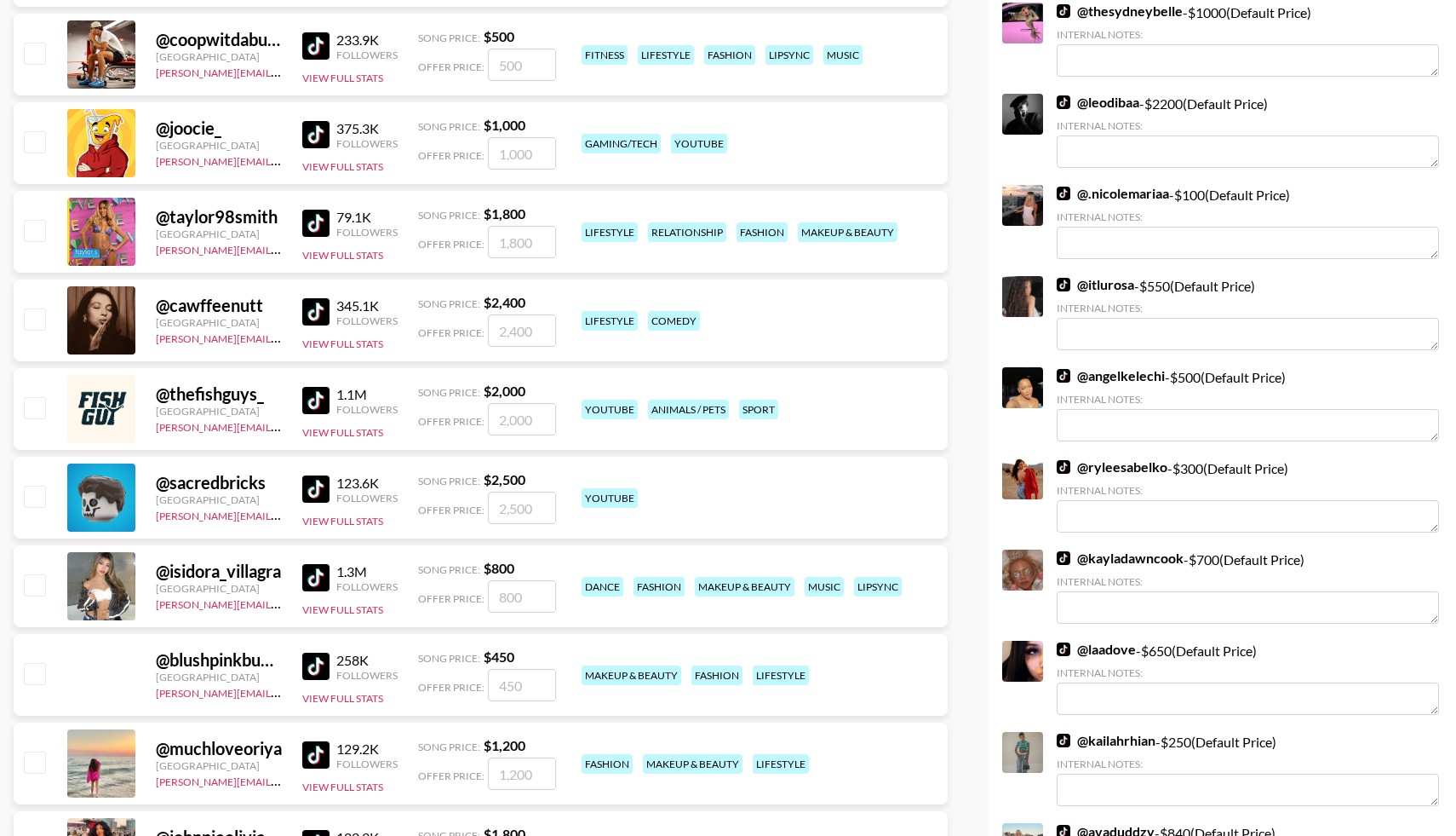
scroll to position [4597, 0]
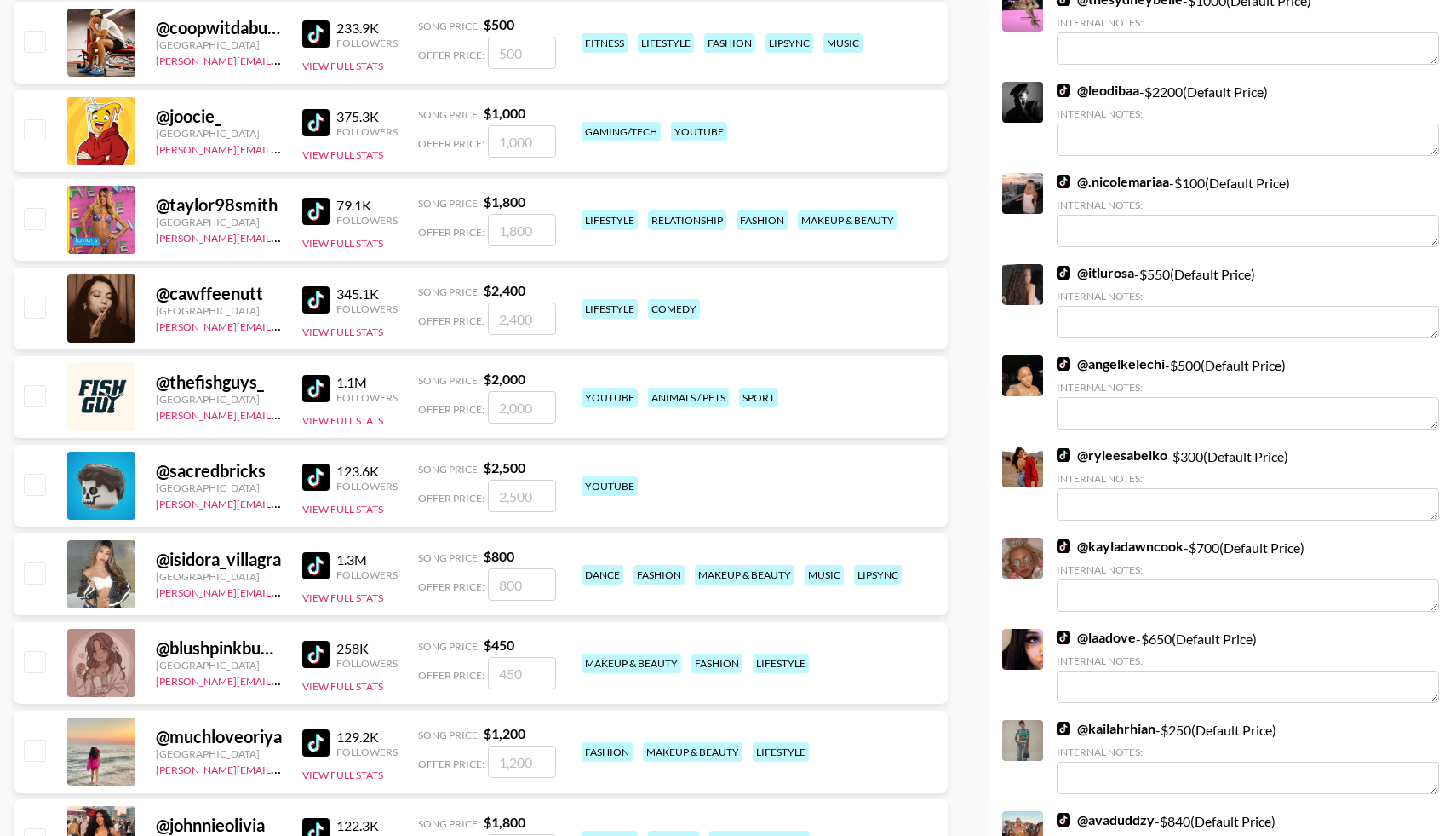
click at [35, 567] on input "checkbox" at bounding box center [34, 572] width 20 height 20
checkbox input "true"
type input "800"
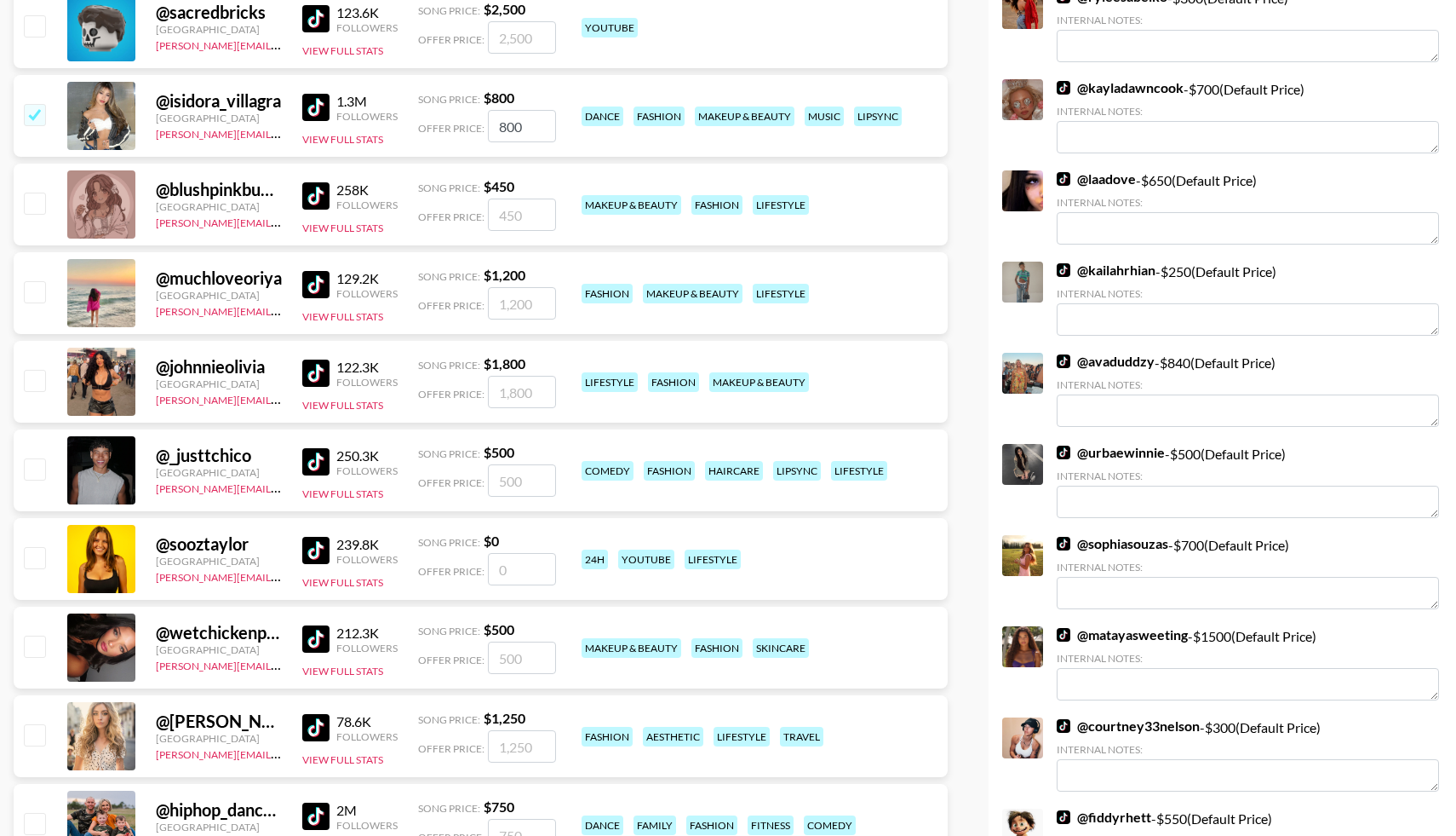
scroll to position [5063, 0]
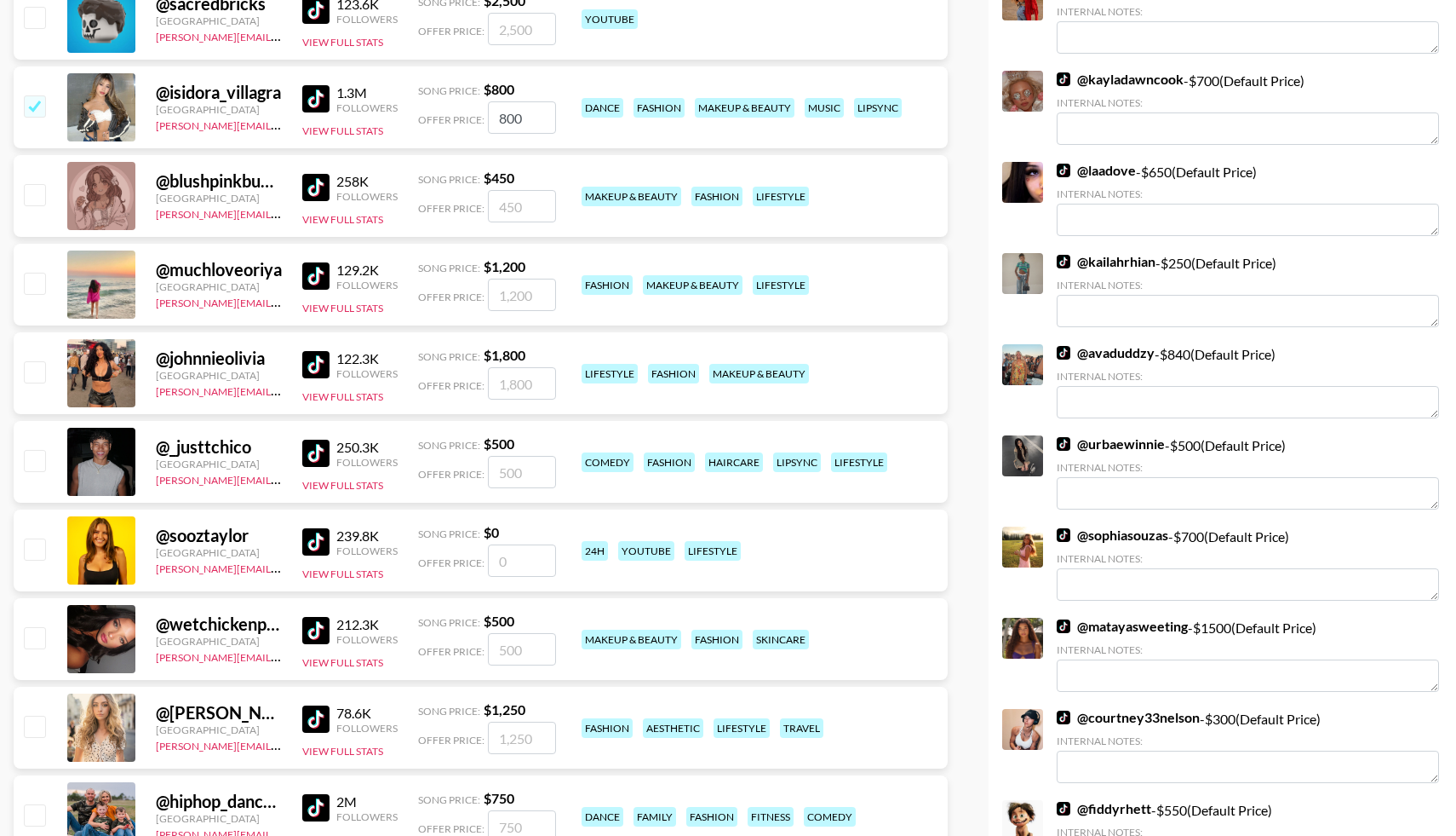
click at [43, 644] on input "checkbox" at bounding box center [34, 637] width 20 height 20
checkbox input "true"
type input "500"
click at [39, 729] on input "checkbox" at bounding box center [34, 726] width 20 height 20
checkbox input "true"
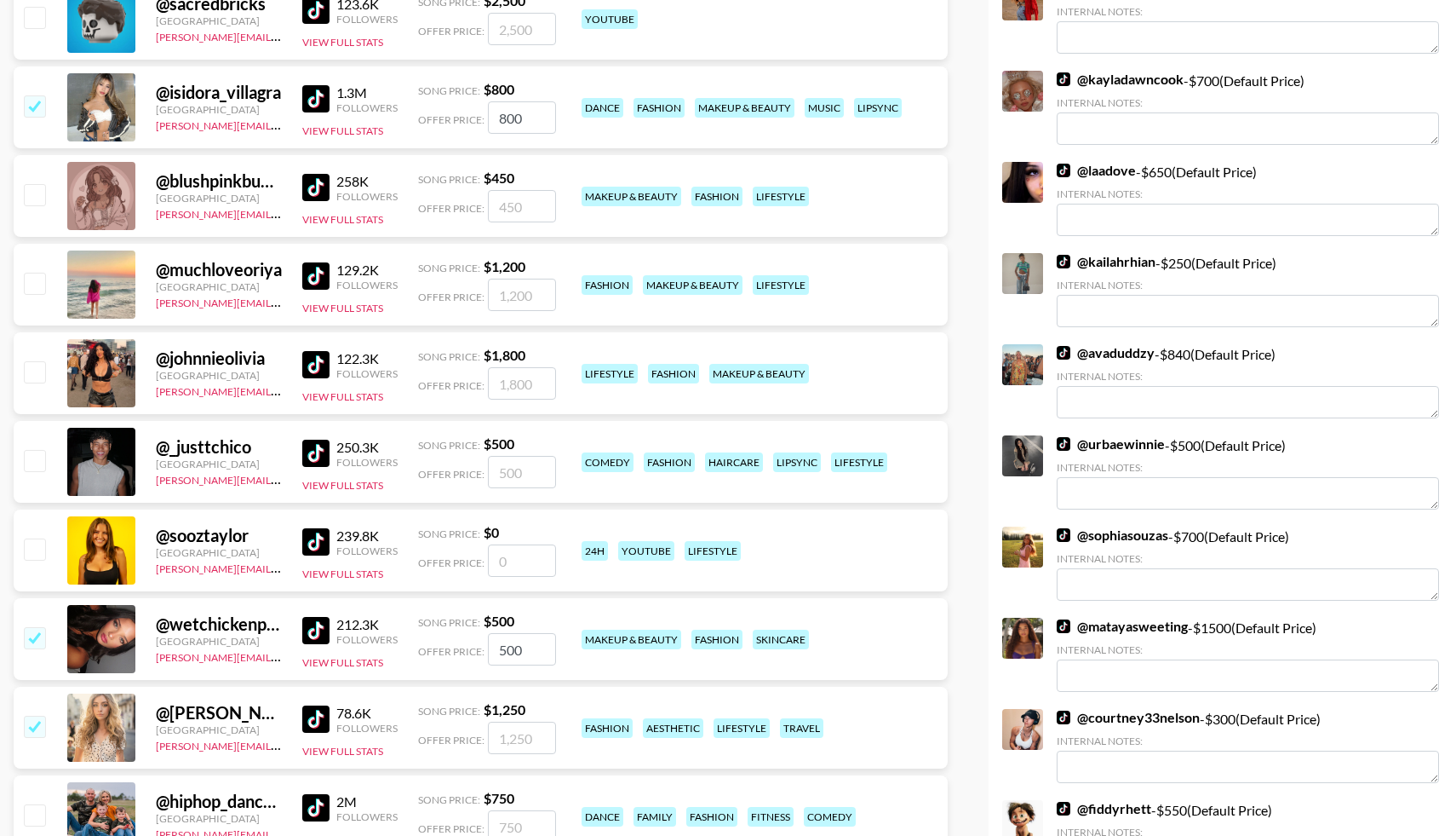
type input "1250"
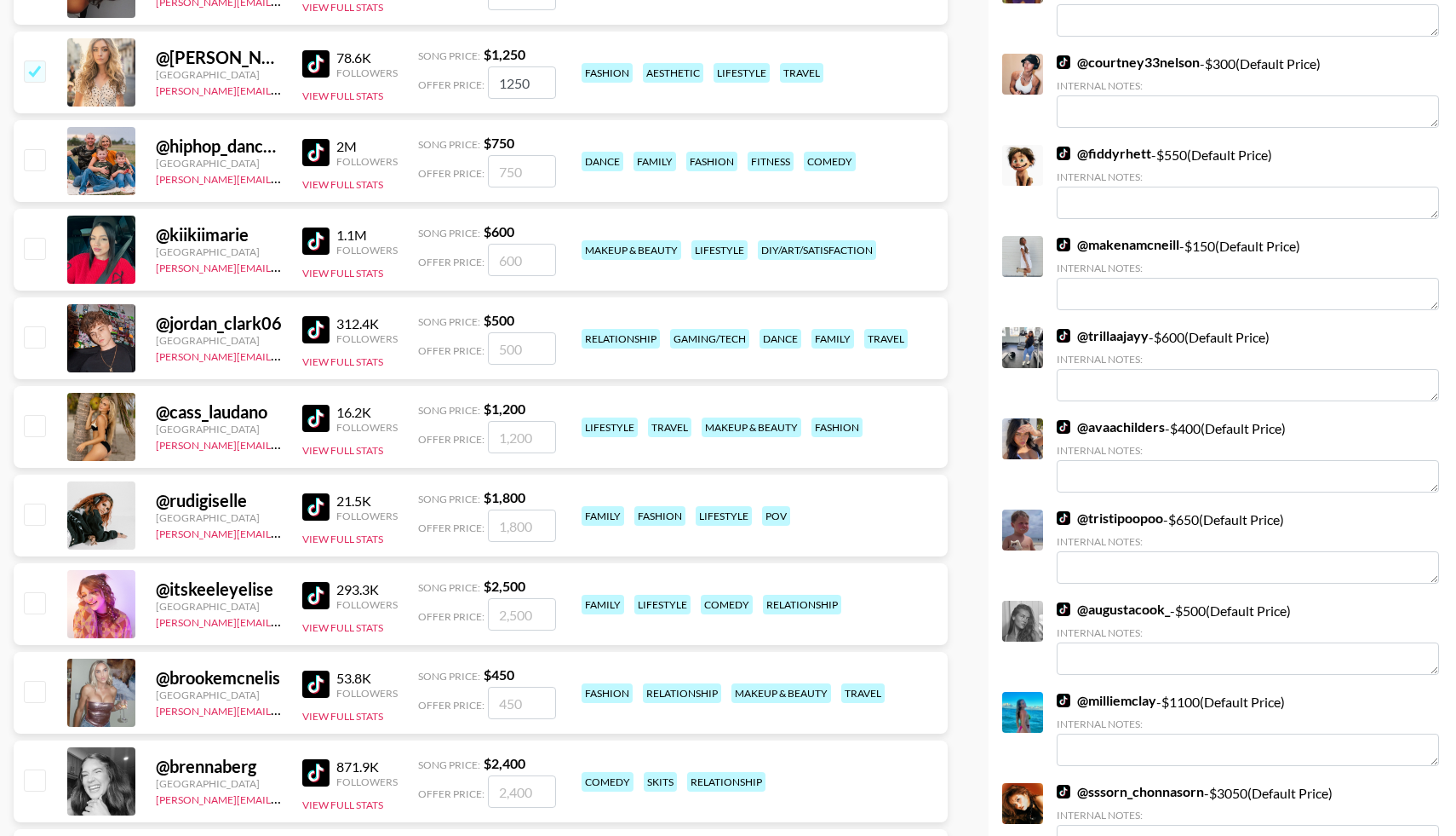
scroll to position [5720, 0]
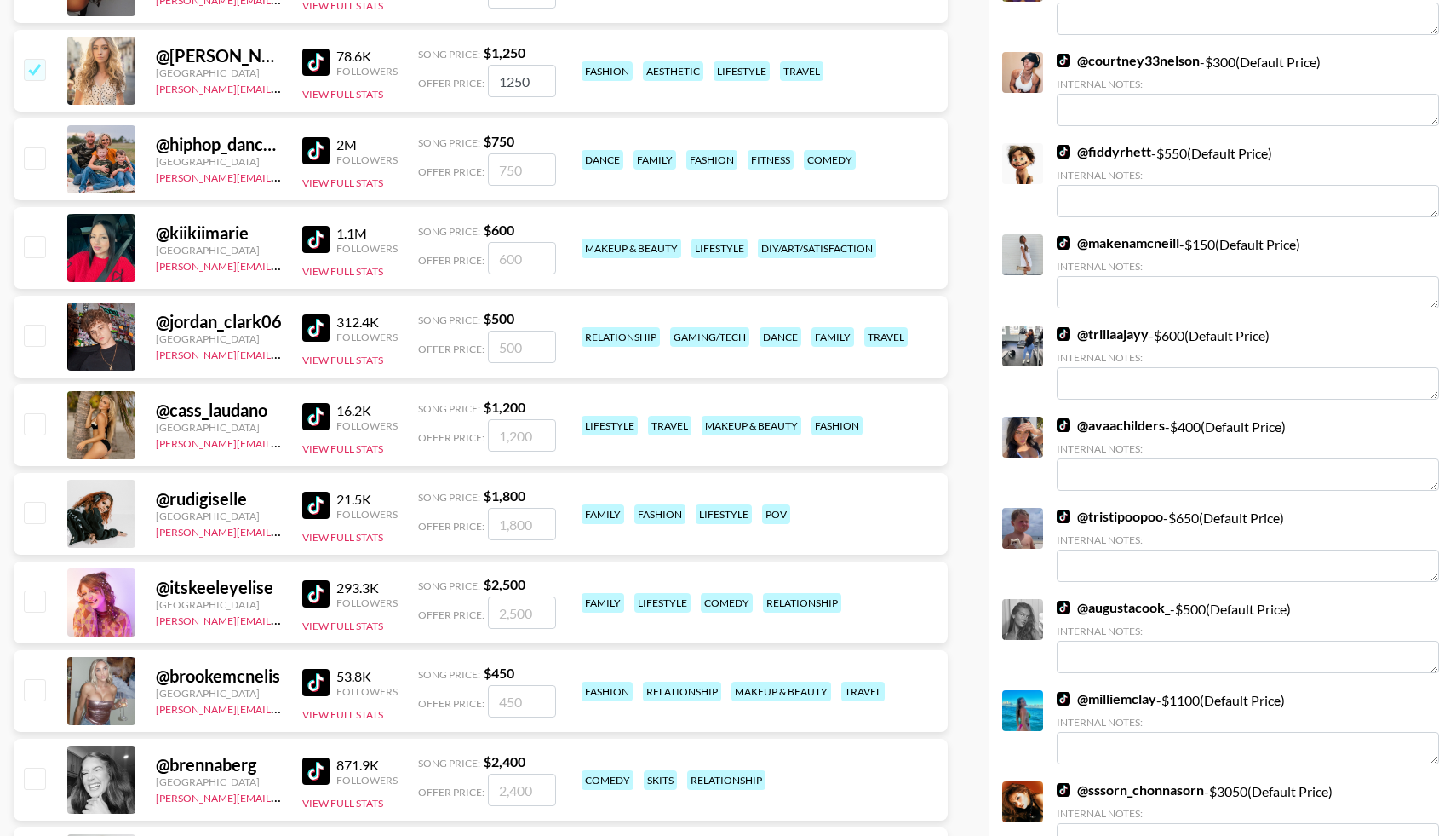
click at [35, 689] on input "checkbox" at bounding box center [34, 689] width 20 height 20
checkbox input "true"
type input "450"
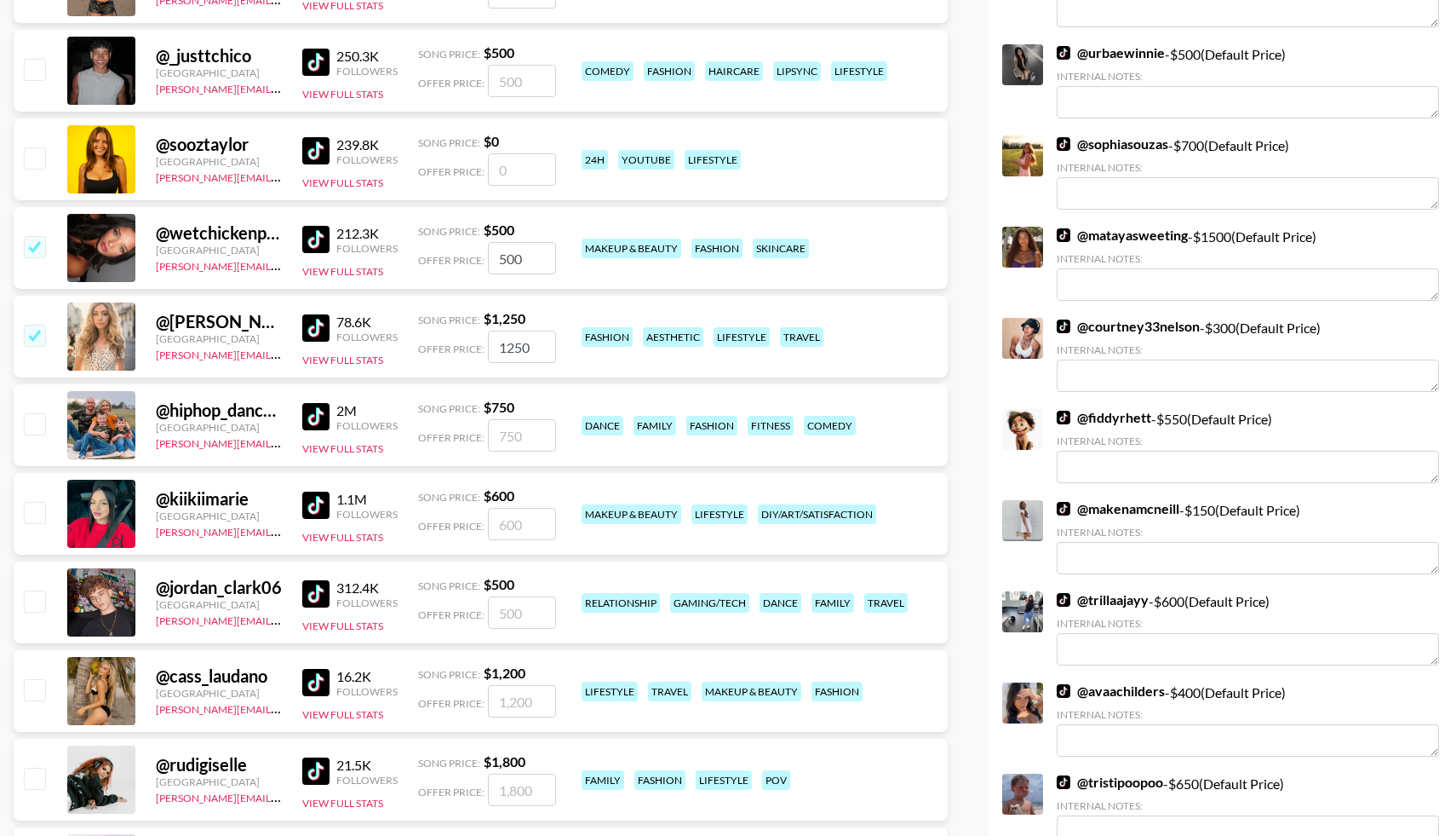
scroll to position [5451, 0]
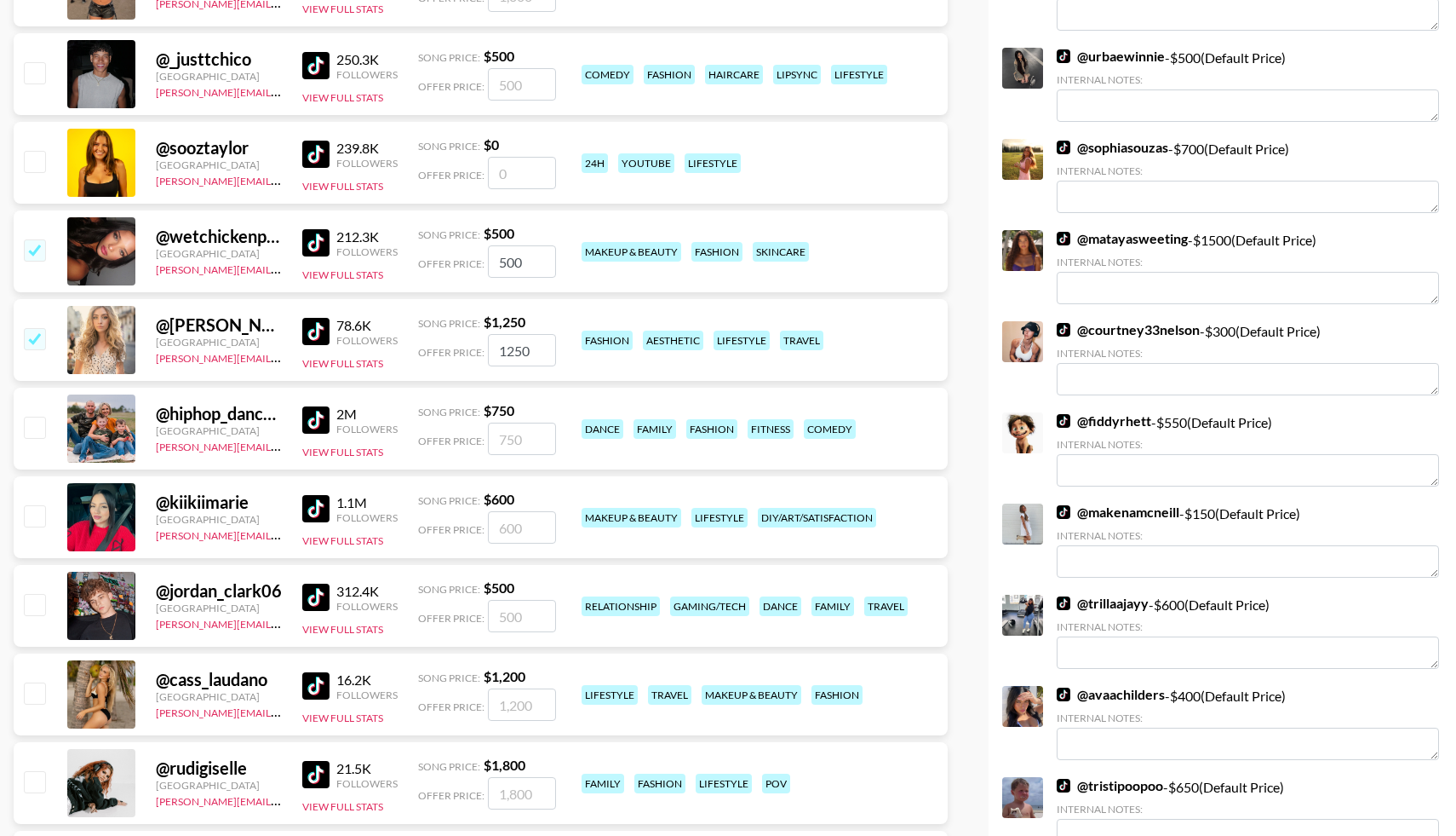
click at [41, 430] on input "checkbox" at bounding box center [34, 427] width 20 height 20
checkbox input "true"
type input "750"
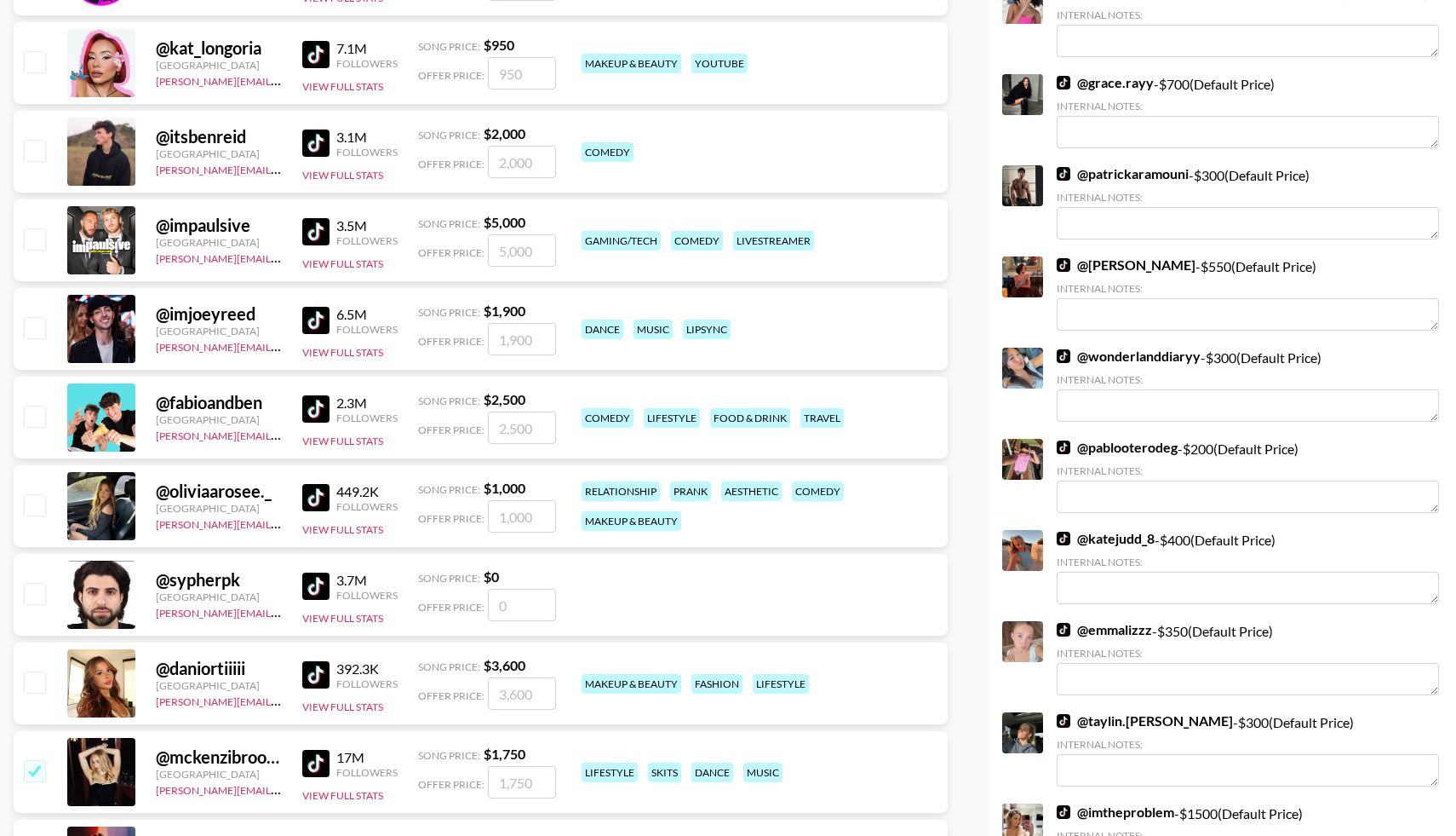
scroll to position [1029, 0]
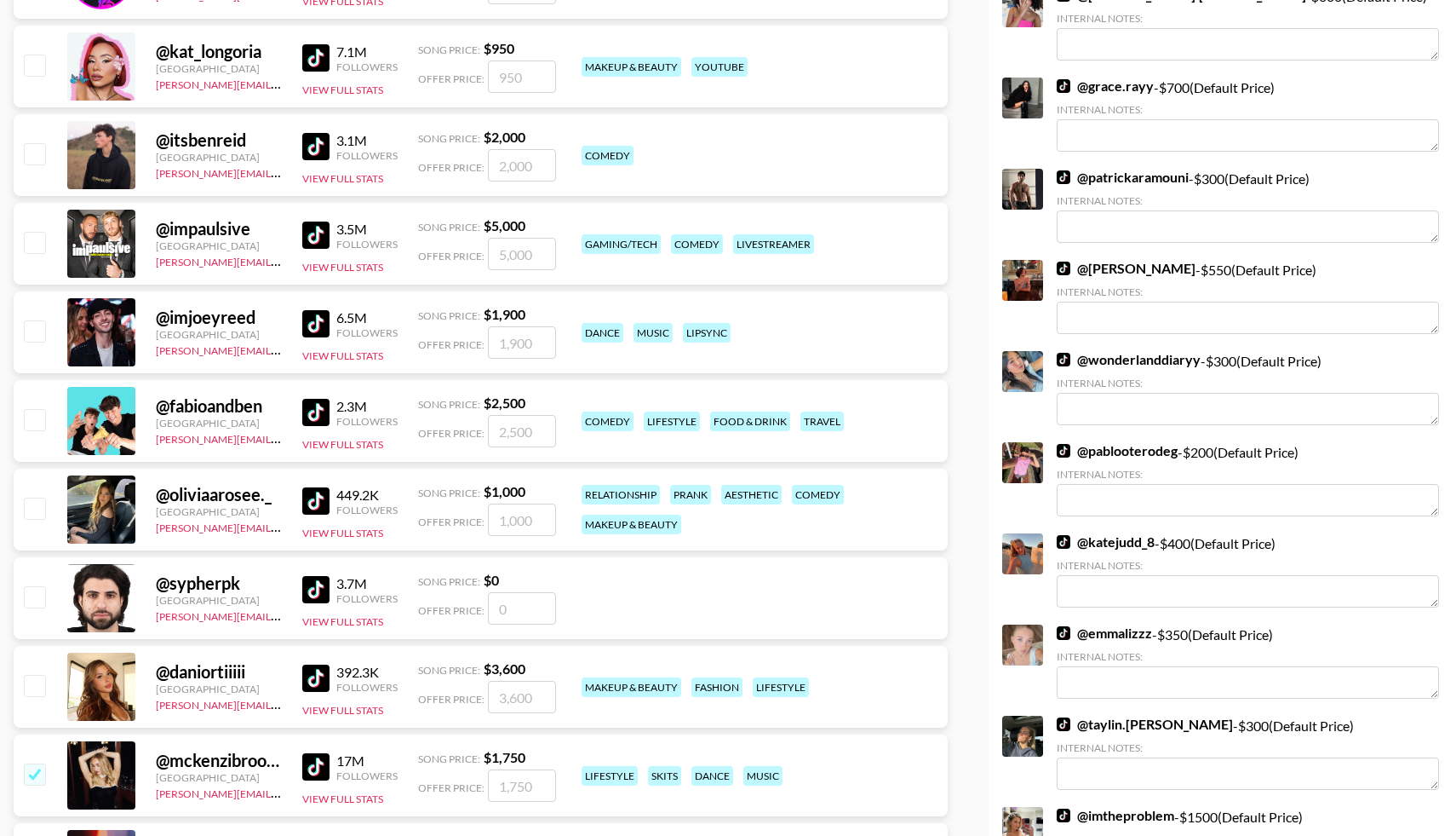
click at [30, 503] on input "checkbox" at bounding box center [34, 508] width 20 height 20
checkbox input "true"
type input "1000"
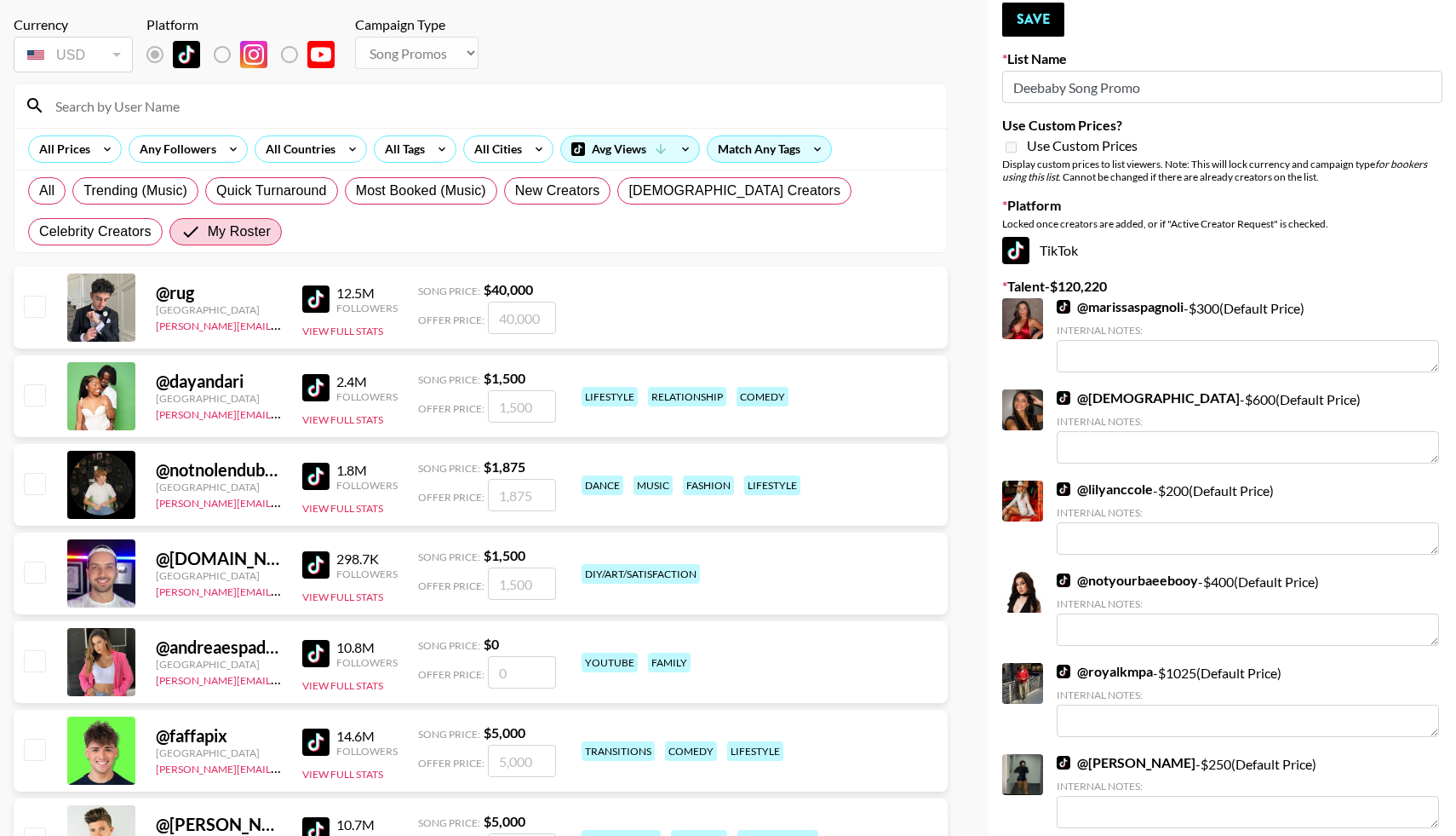
scroll to position [55, 0]
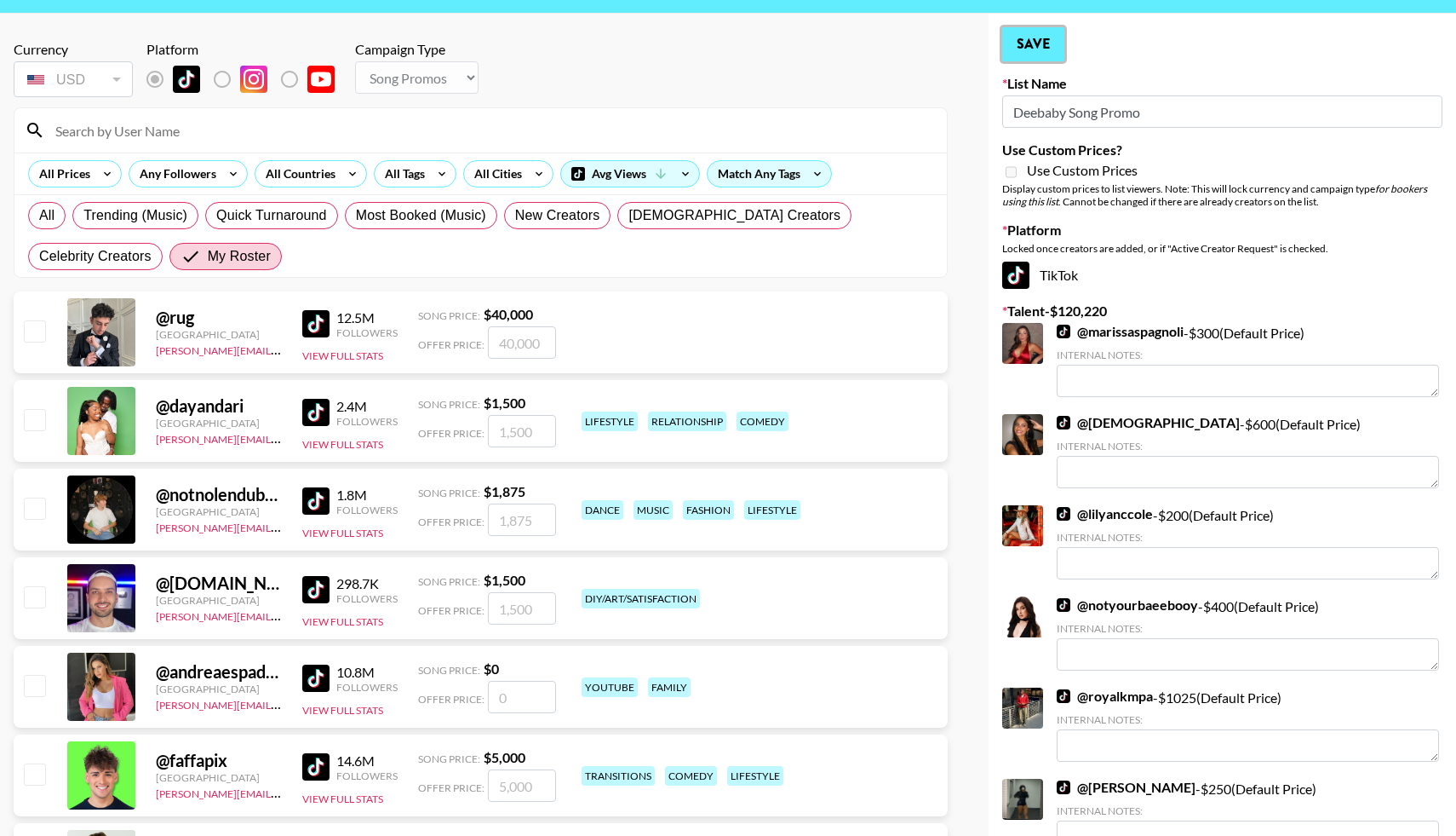
click at [1035, 47] on button "Save" at bounding box center [1033, 44] width 62 height 34
